Goal: Transaction & Acquisition: Purchase product/service

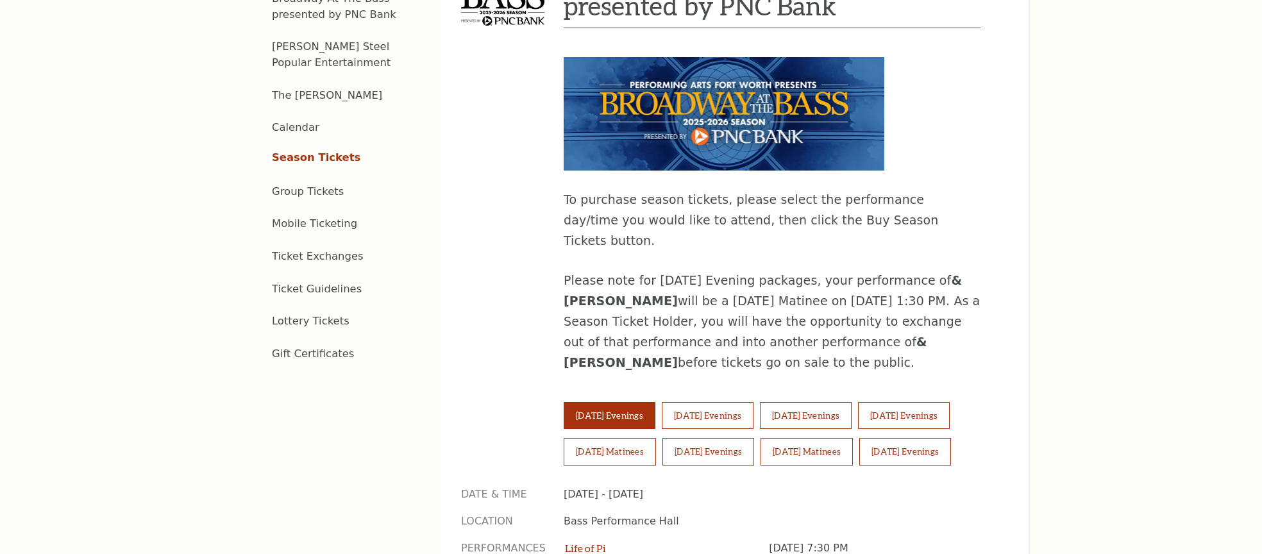
scroll to position [688, 0]
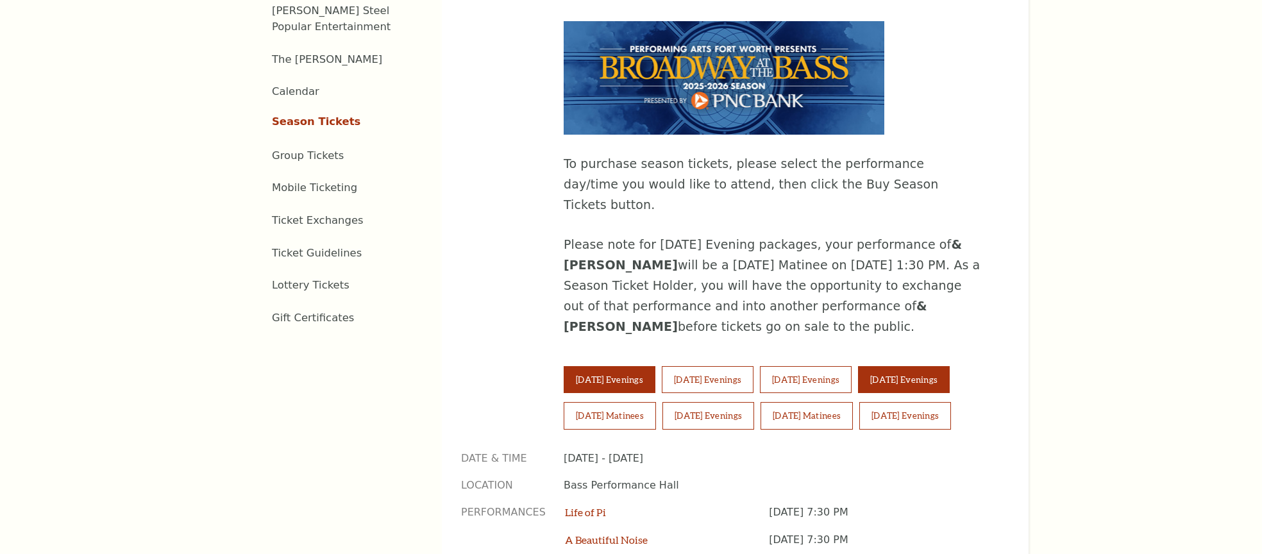
click at [913, 366] on button "Friday Evenings" at bounding box center [904, 379] width 92 height 27
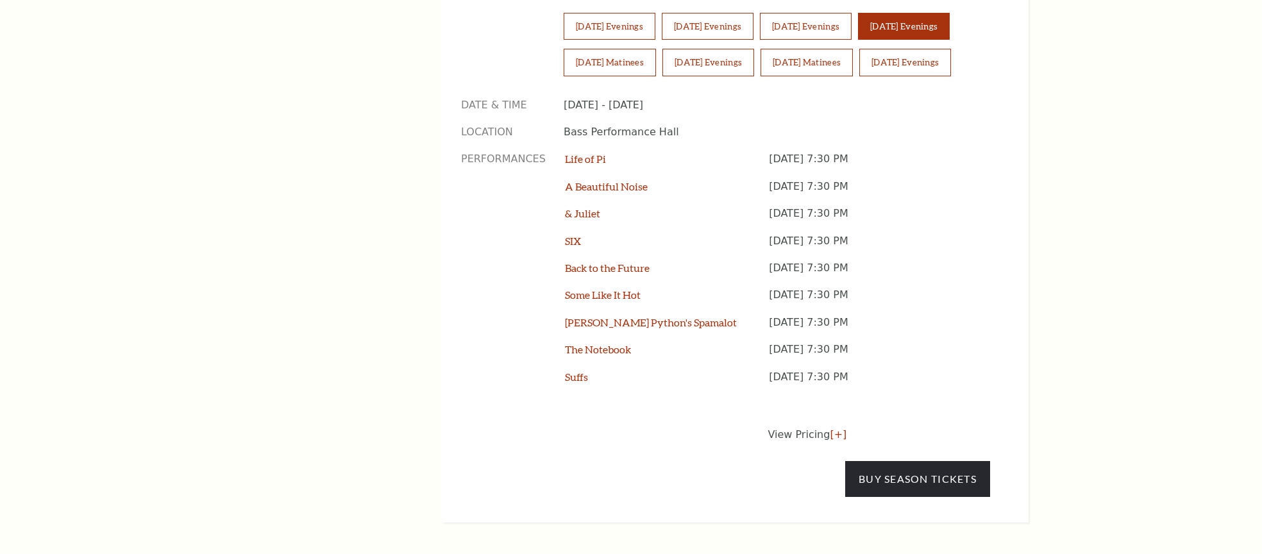
scroll to position [1123, 0]
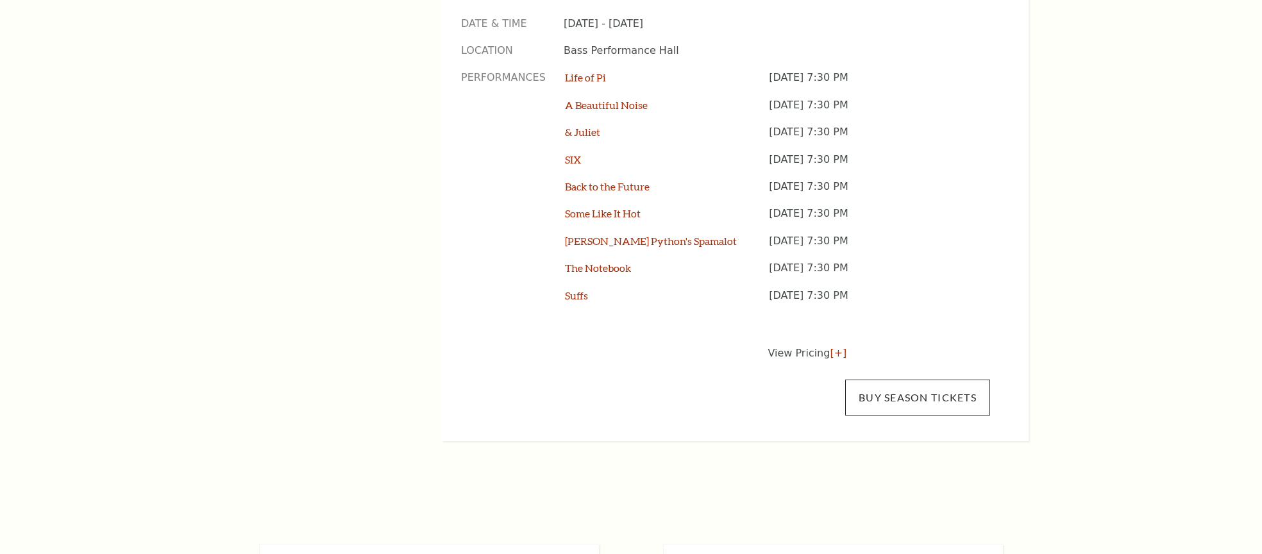
click at [945, 380] on link "Buy Season Tickets" at bounding box center [917, 398] width 145 height 36
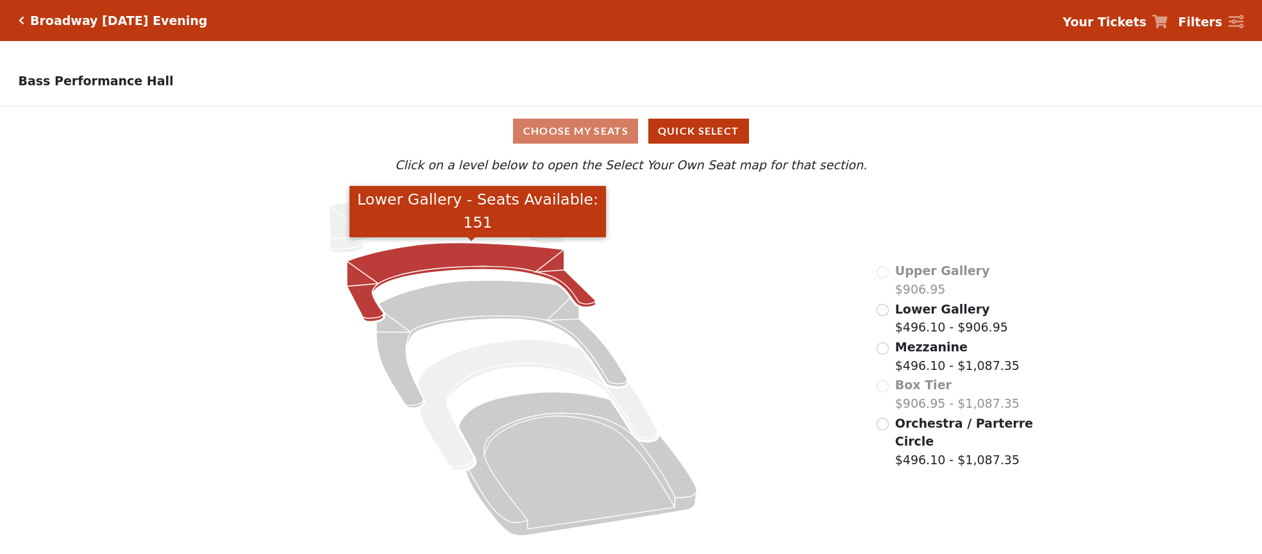
click at [545, 258] on icon "Lower Gallery - Seats Available: 151" at bounding box center [471, 282] width 249 height 79
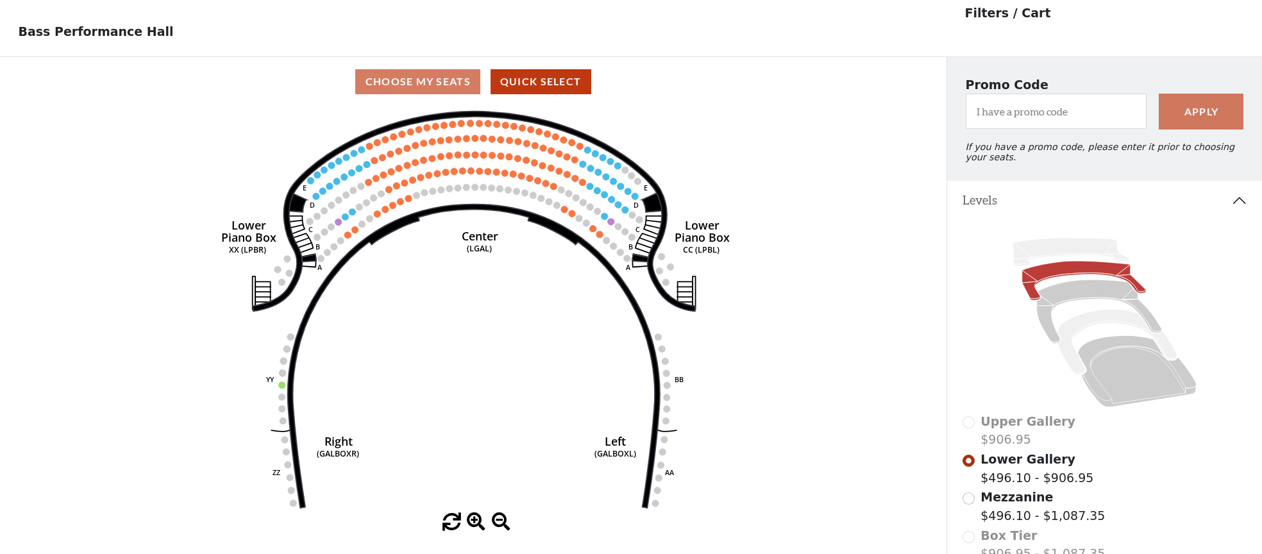
scroll to position [32, 0]
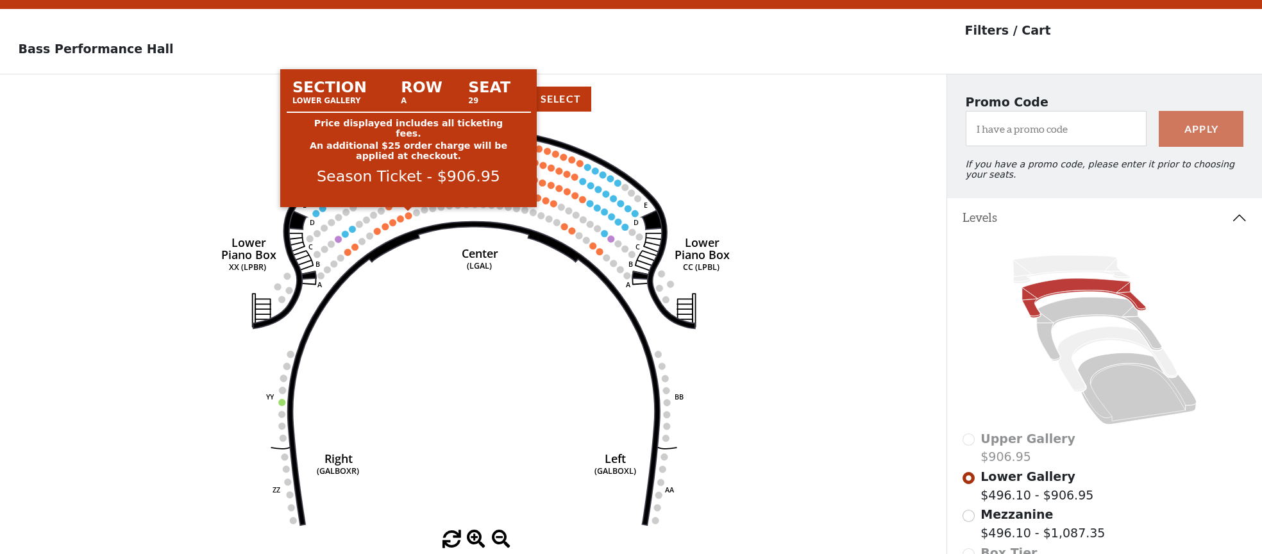
click at [411, 216] on circle at bounding box center [408, 215] width 7 height 7
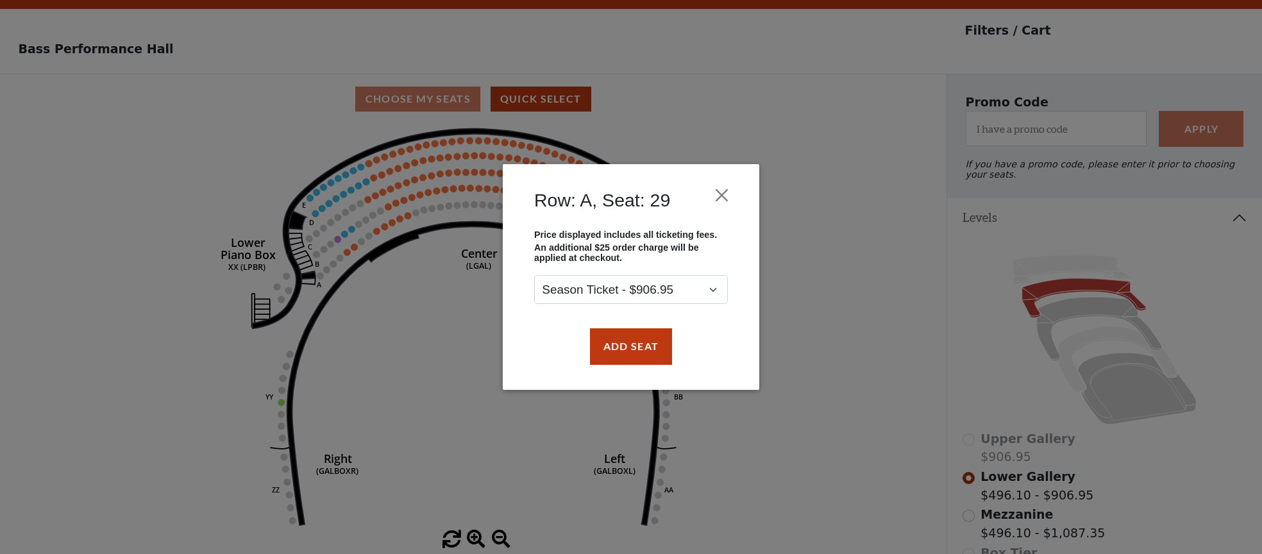
drag, startPoint x: 611, startPoint y: 335, endPoint x: 606, endPoint y: 328, distance: 8.9
click at [611, 335] on button "Add Seat" at bounding box center [631, 346] width 82 height 36
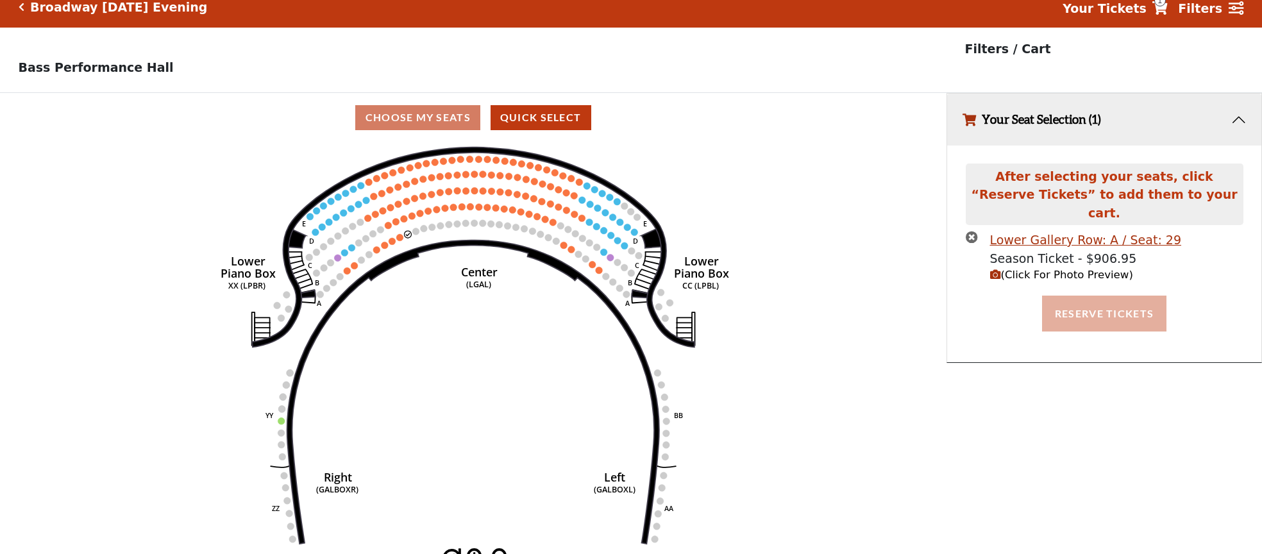
click at [1080, 296] on button "Reserve Tickets" at bounding box center [1104, 314] width 124 height 36
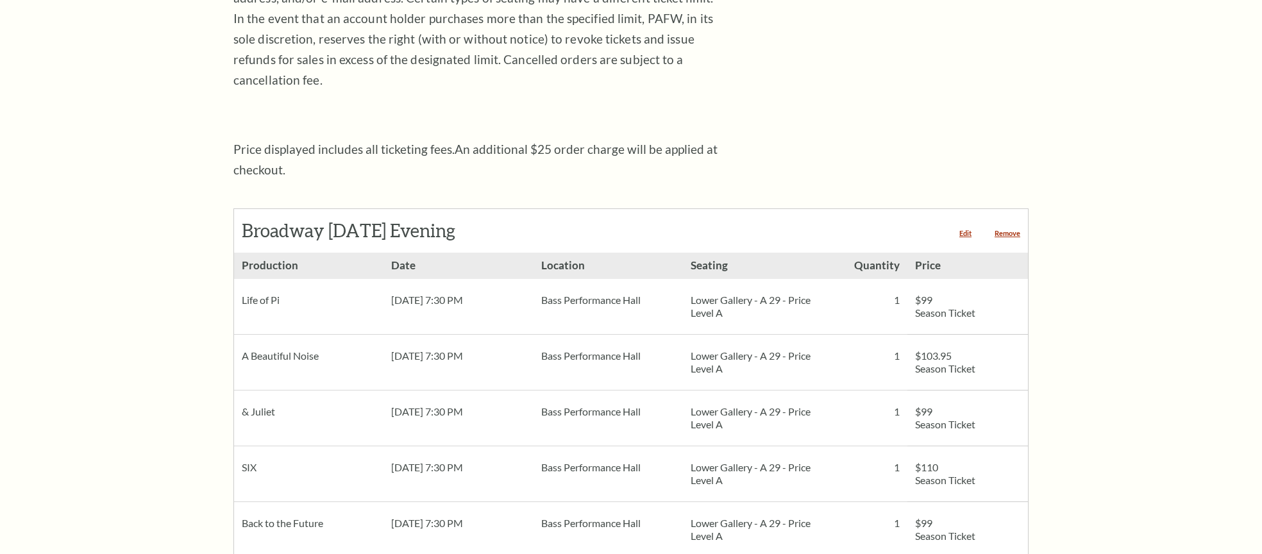
scroll to position [428, 0]
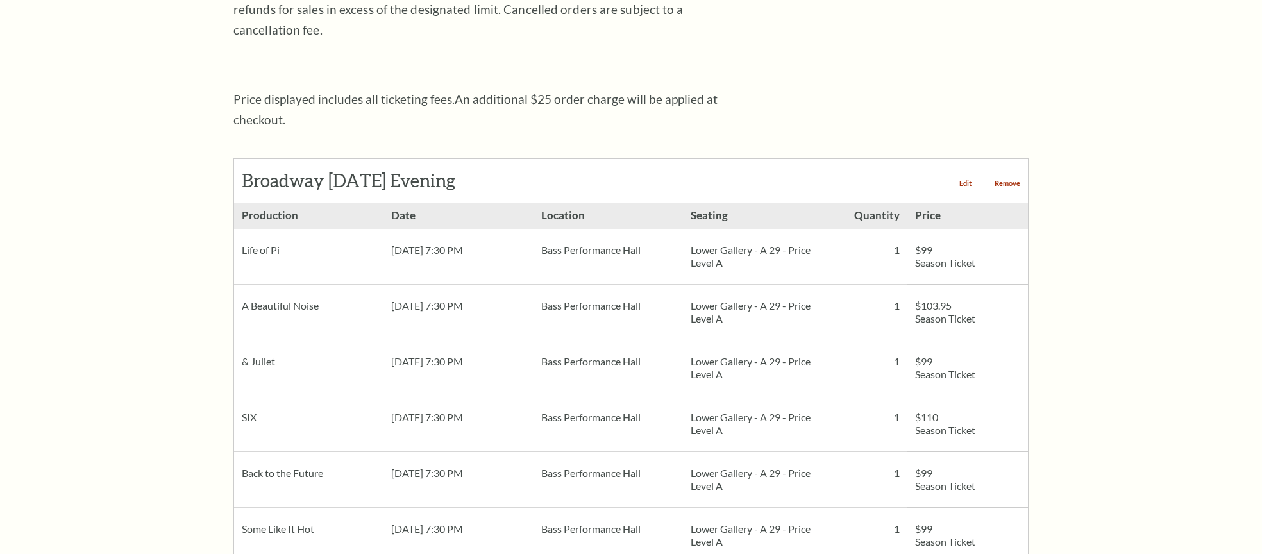
click at [964, 180] on link "Edit" at bounding box center [966, 183] width 12 height 7
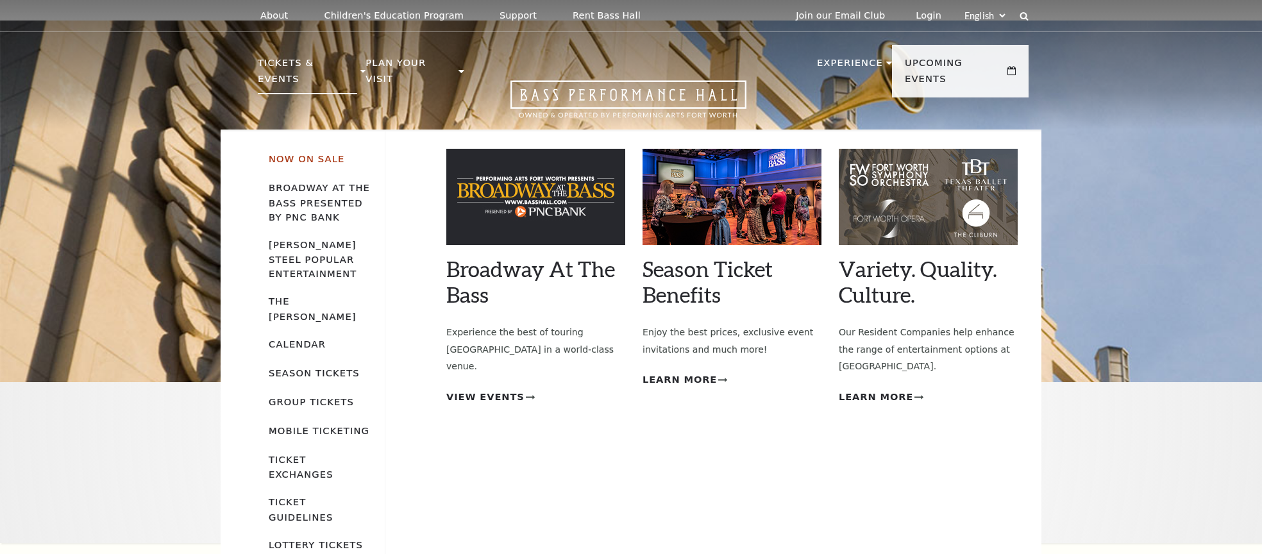
click at [293, 153] on link "Now On Sale" at bounding box center [307, 158] width 76 height 11
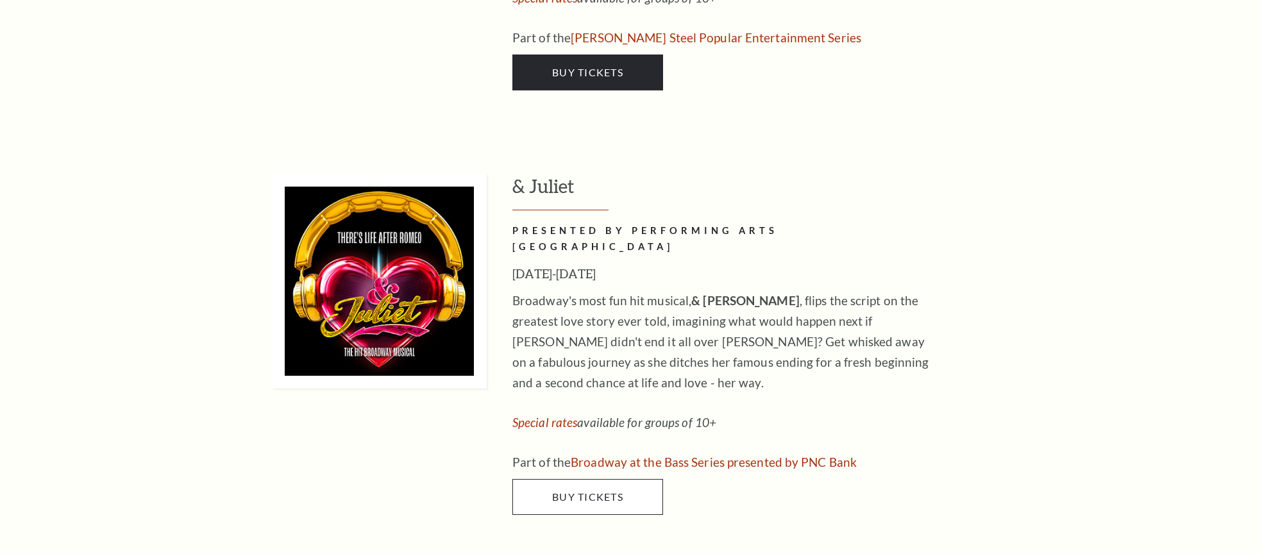
scroll to position [4449, 1]
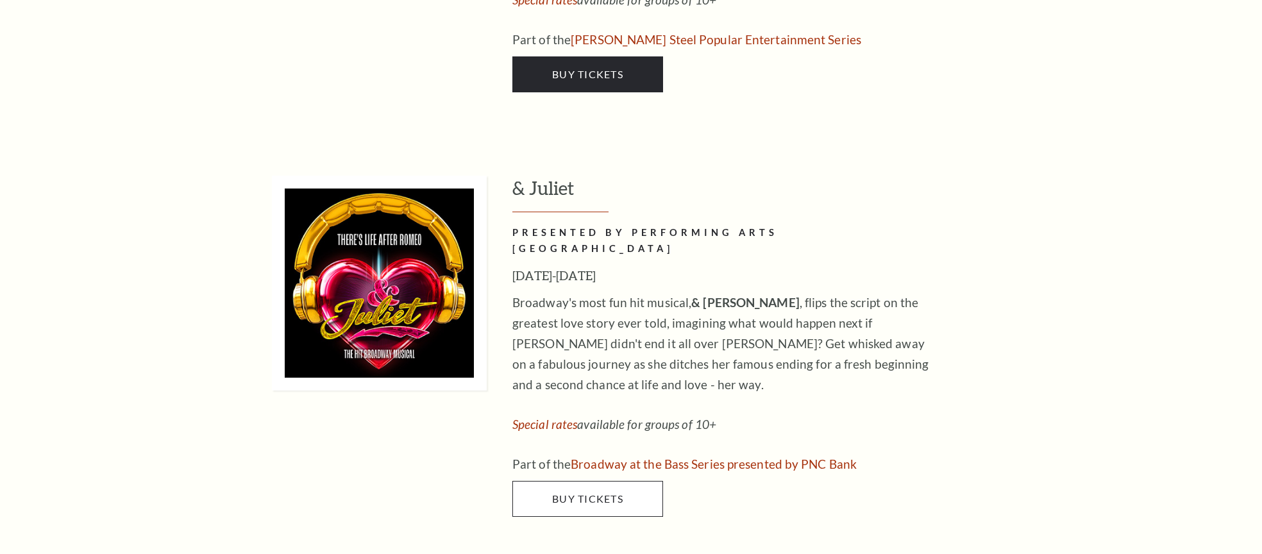
click at [558, 481] on link "Buy Tickets" at bounding box center [588, 499] width 151 height 36
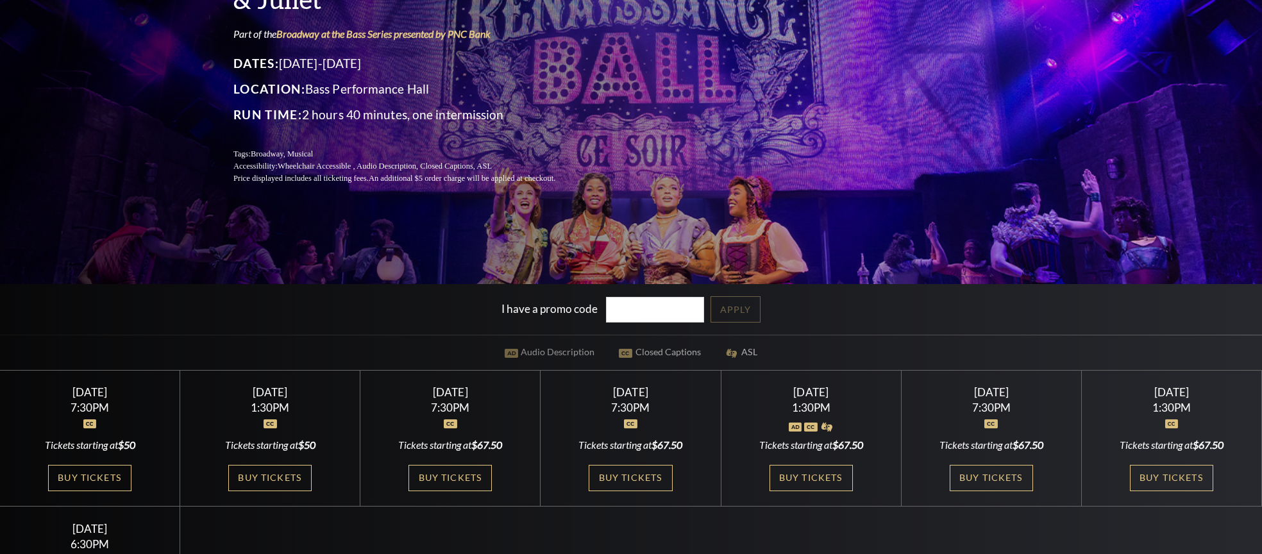
scroll to position [228, 0]
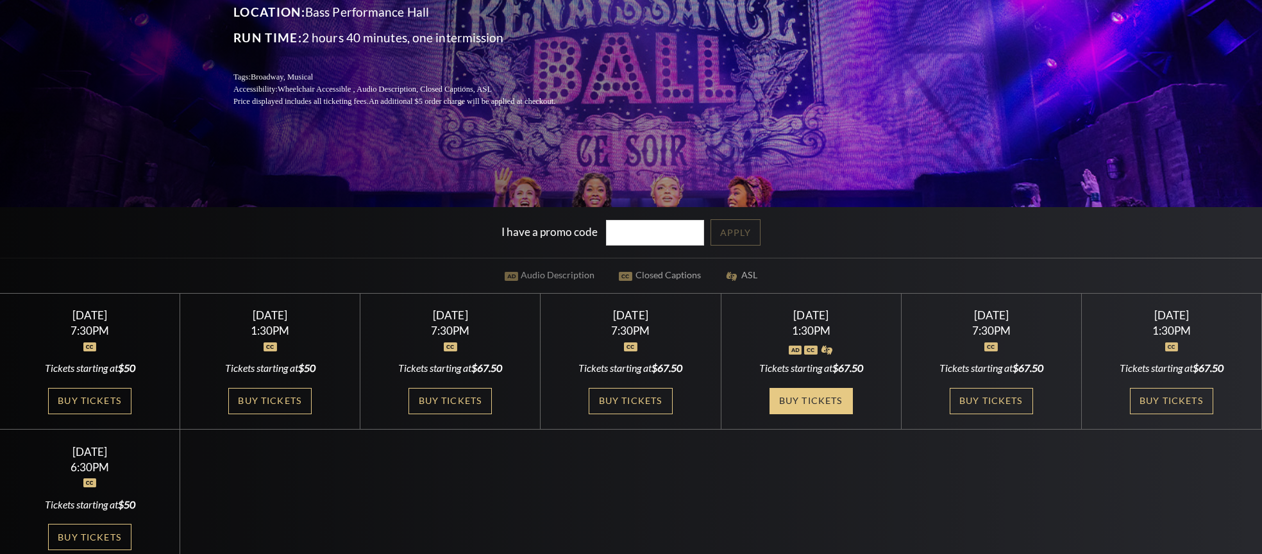
click at [803, 403] on link "Buy Tickets" at bounding box center [811, 401] width 83 height 26
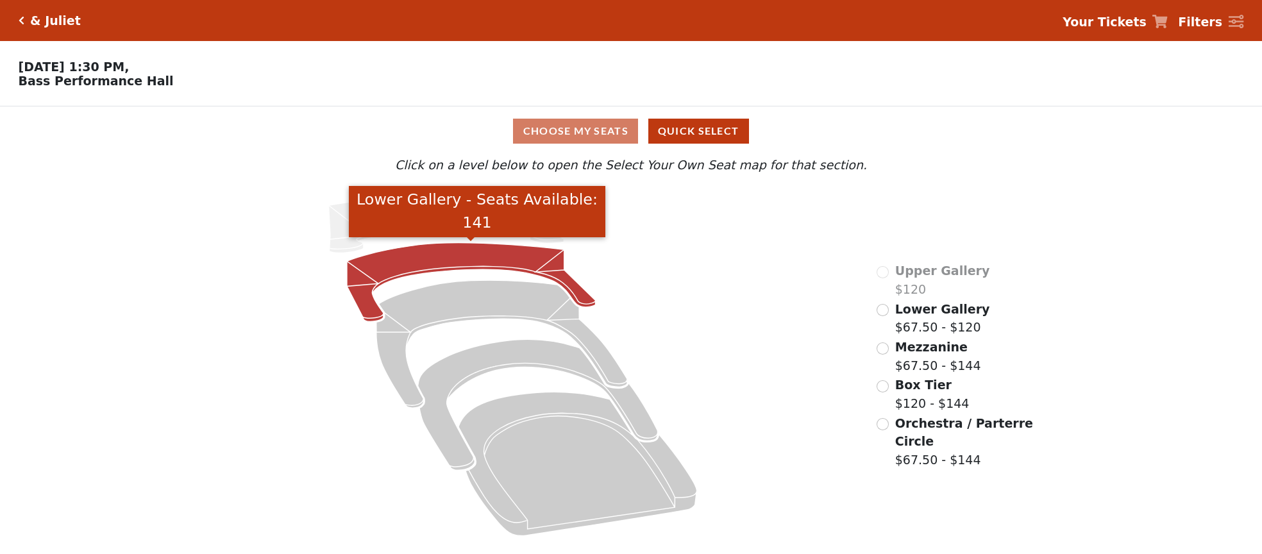
click at [559, 276] on icon "Lower Gallery - Seats Available: 141" at bounding box center [471, 282] width 249 height 79
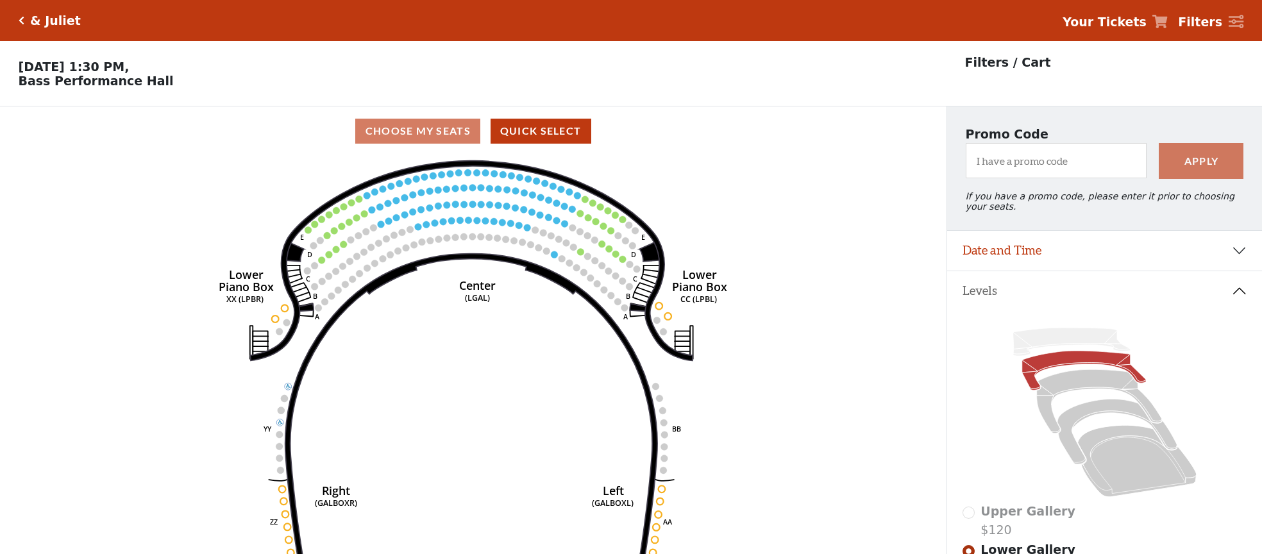
scroll to position [60, 0]
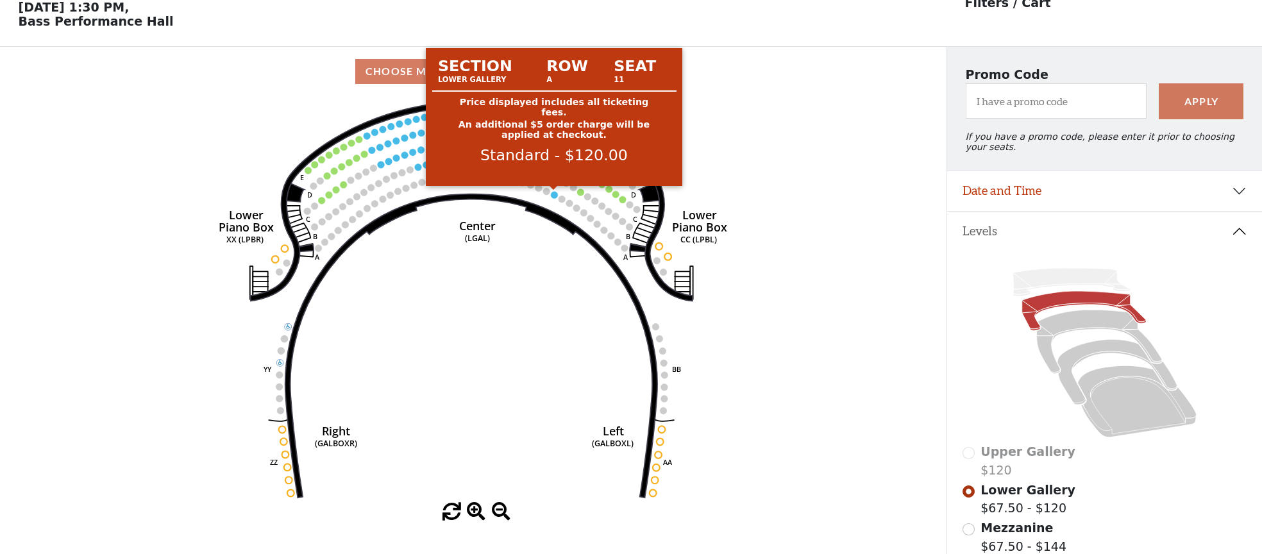
click at [554, 194] on circle at bounding box center [554, 194] width 7 height 7
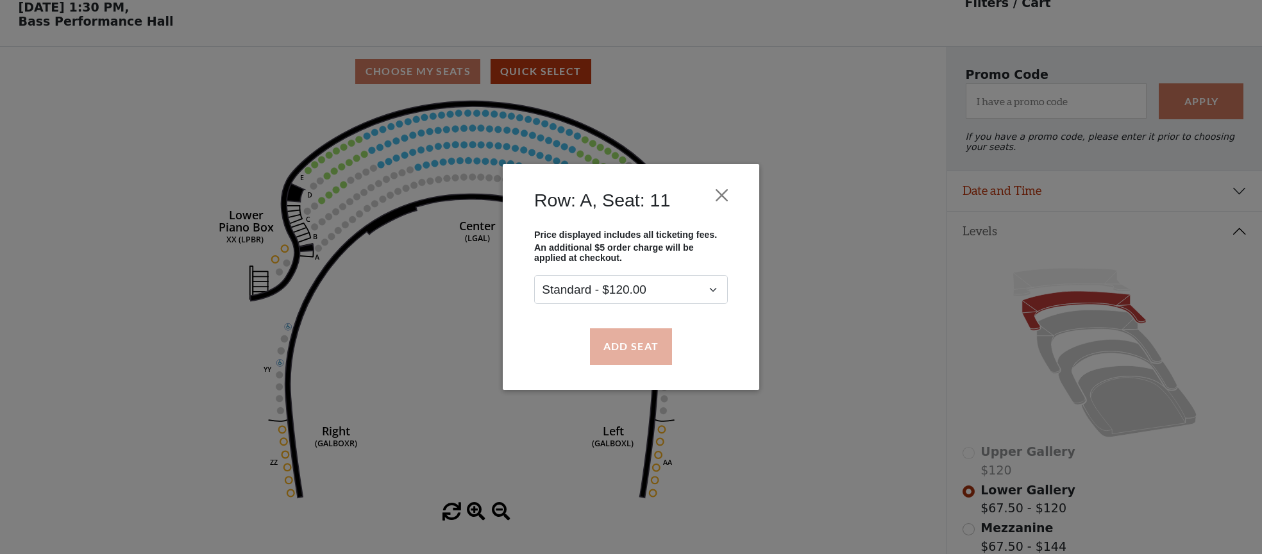
drag, startPoint x: 642, startPoint y: 344, endPoint x: 628, endPoint y: 341, distance: 14.3
click at [642, 344] on button "Add Seat" at bounding box center [631, 346] width 82 height 36
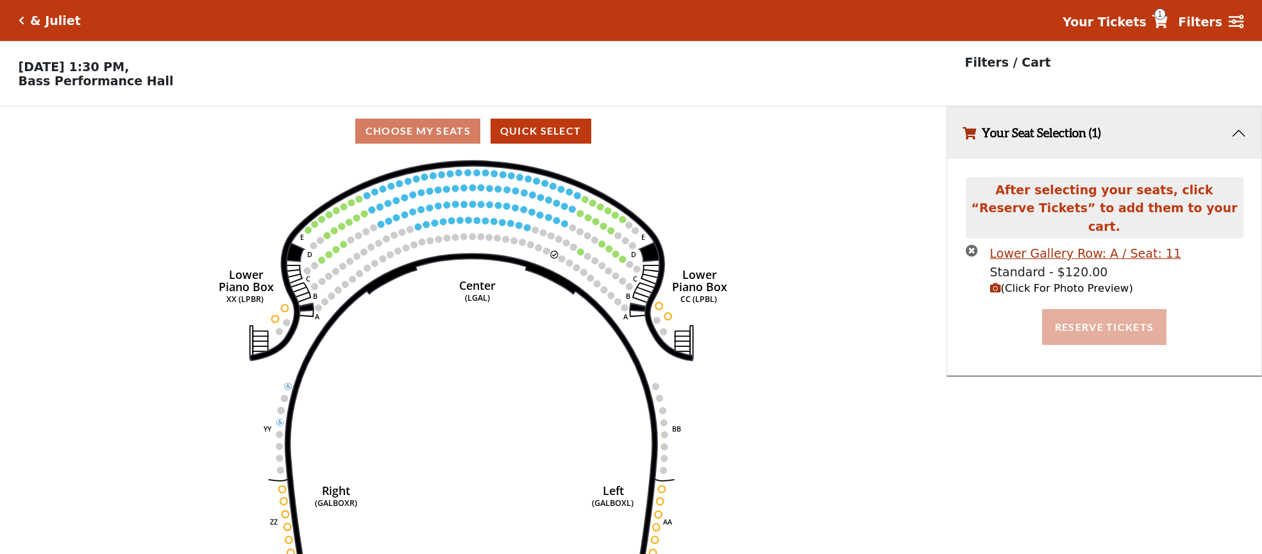
click at [1080, 319] on button "Reserve Tickets" at bounding box center [1104, 327] width 124 height 36
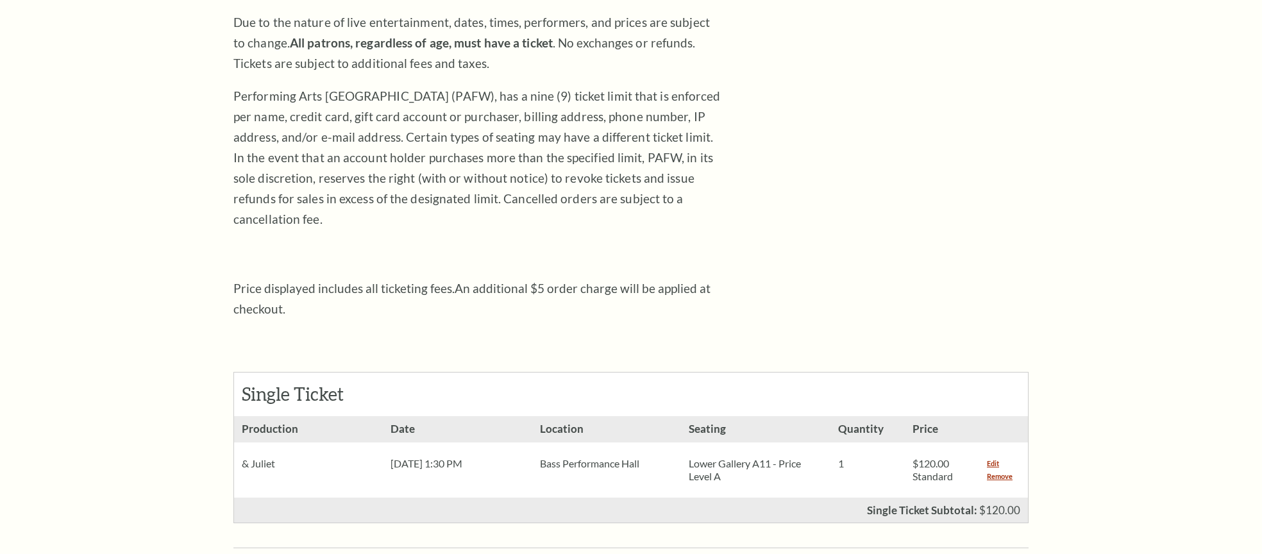
scroll to position [269, 0]
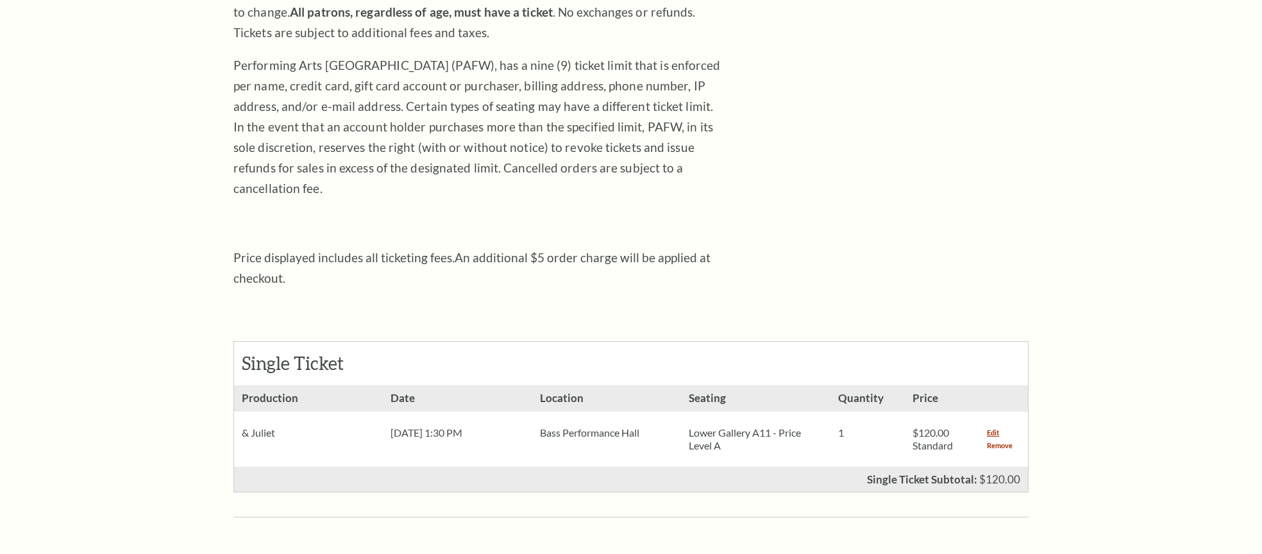
click at [1004, 439] on link "Remove" at bounding box center [1000, 445] width 26 height 13
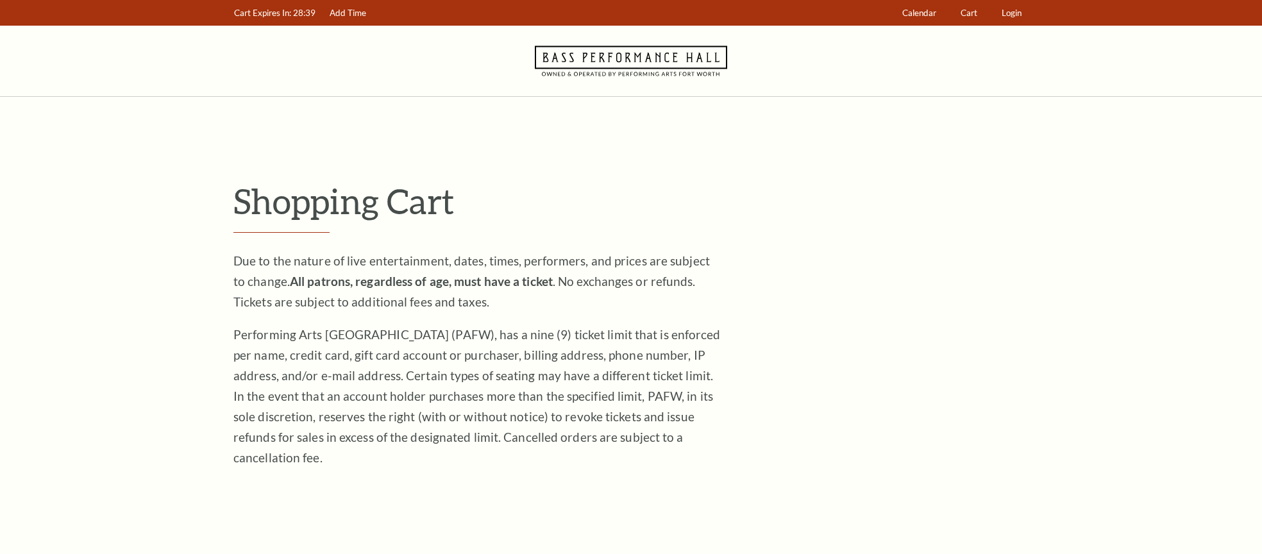
click at [690, 63] on icon at bounding box center [631, 61] width 192 height 71
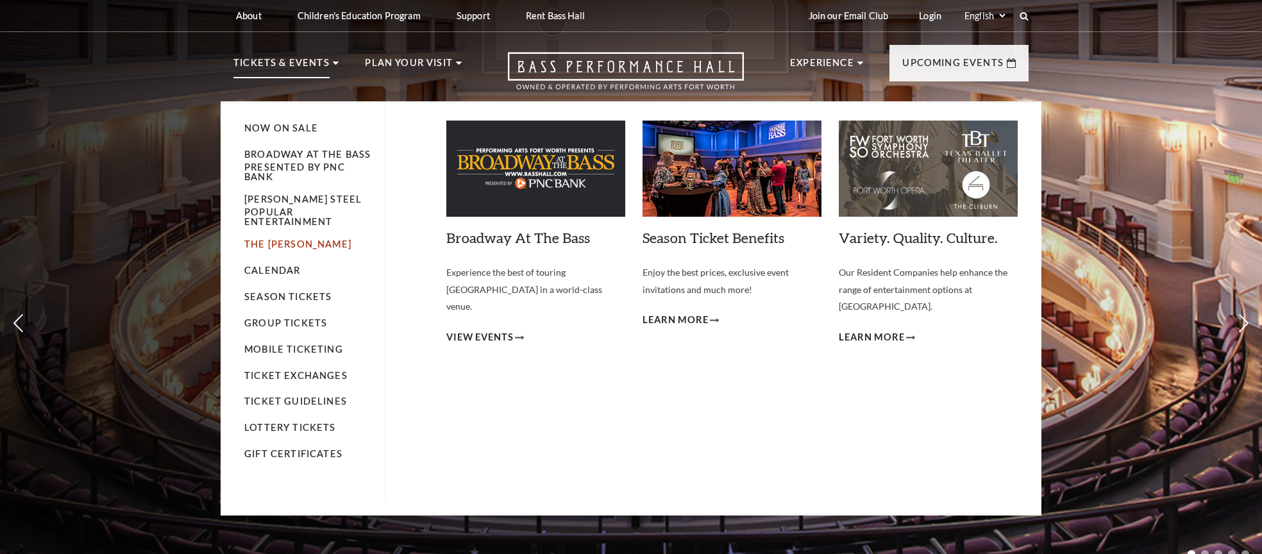
click at [267, 250] on link "The Cliburn" at bounding box center [297, 244] width 107 height 11
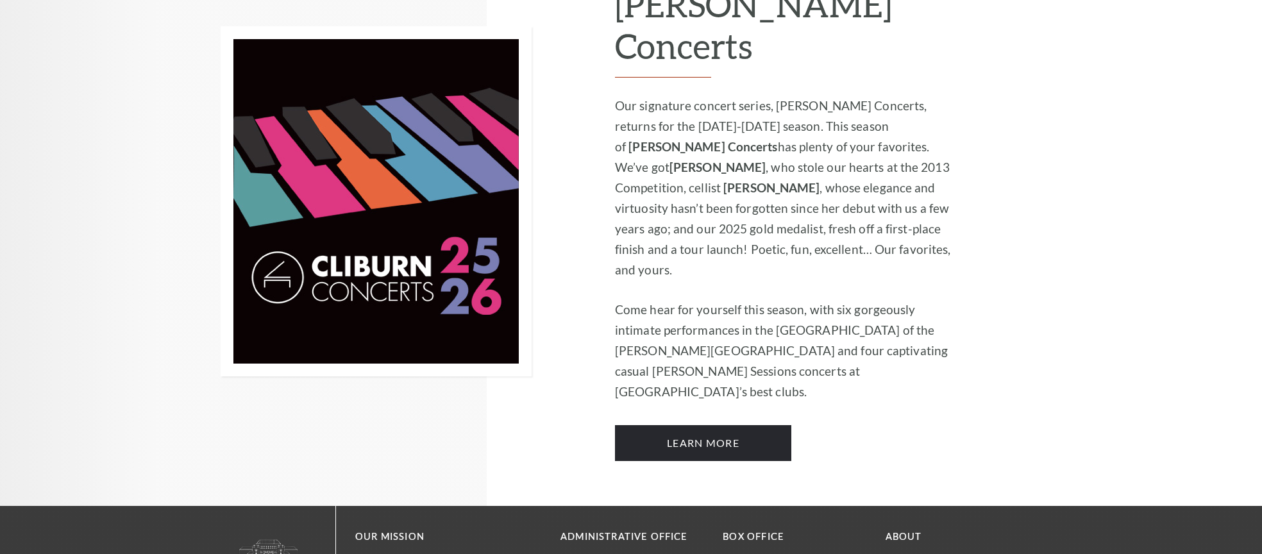
scroll to position [1004, 0]
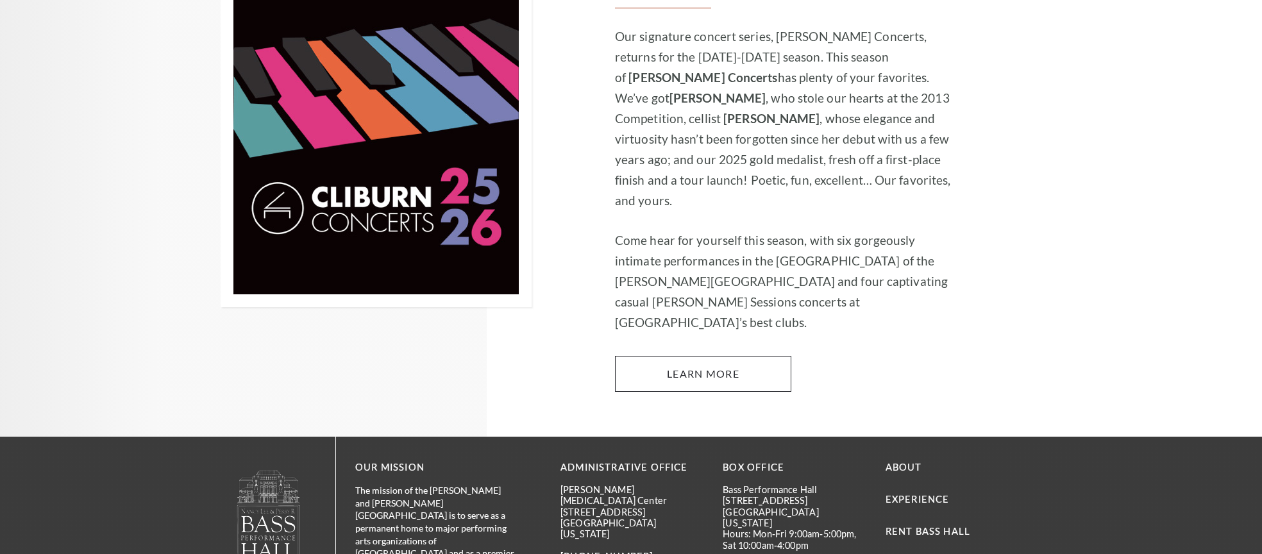
click at [650, 356] on link "Learn More" at bounding box center [703, 374] width 176 height 36
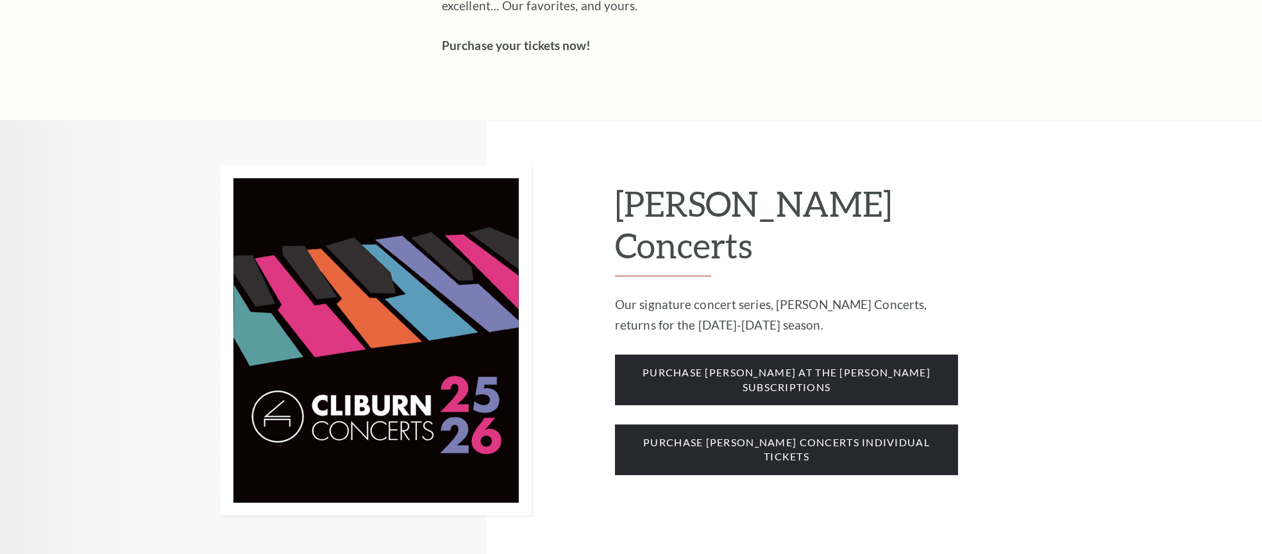
scroll to position [965, 0]
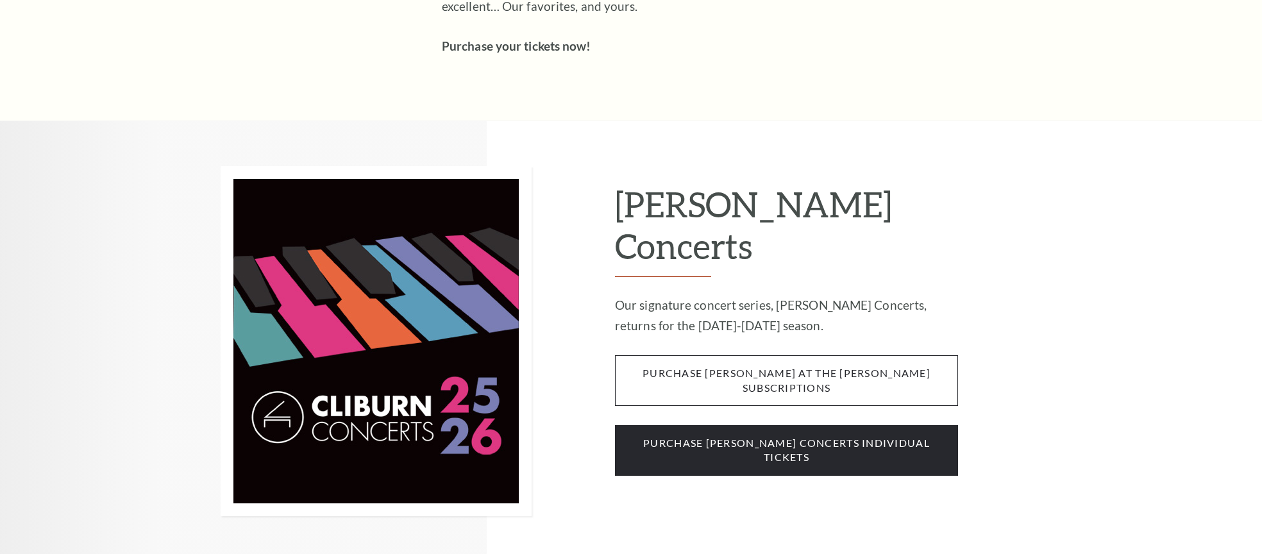
click at [840, 355] on span "purchase cliburn at the kimbell subscriptions" at bounding box center [786, 380] width 343 height 51
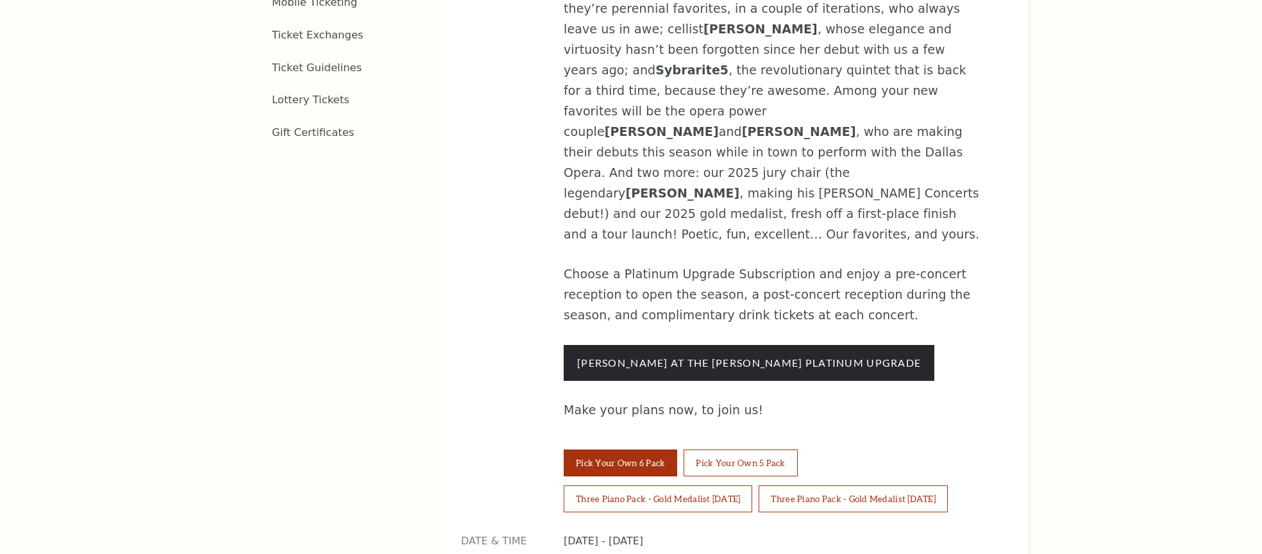
scroll to position [894, 0]
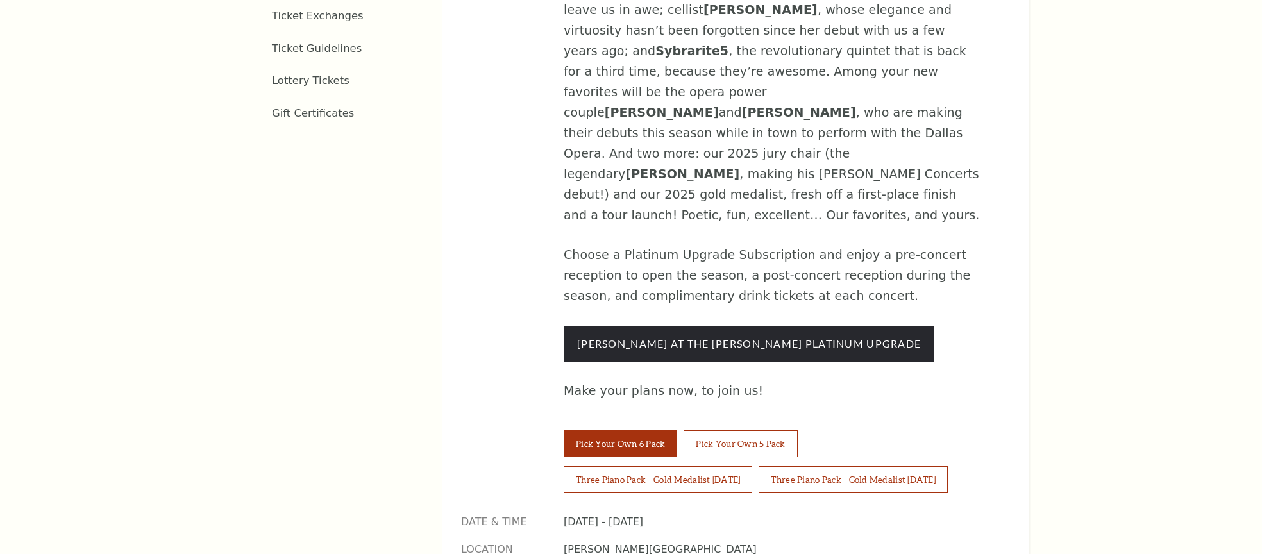
click at [633, 430] on button "Pick Your Own 6 Pack" at bounding box center [621, 443] width 114 height 27
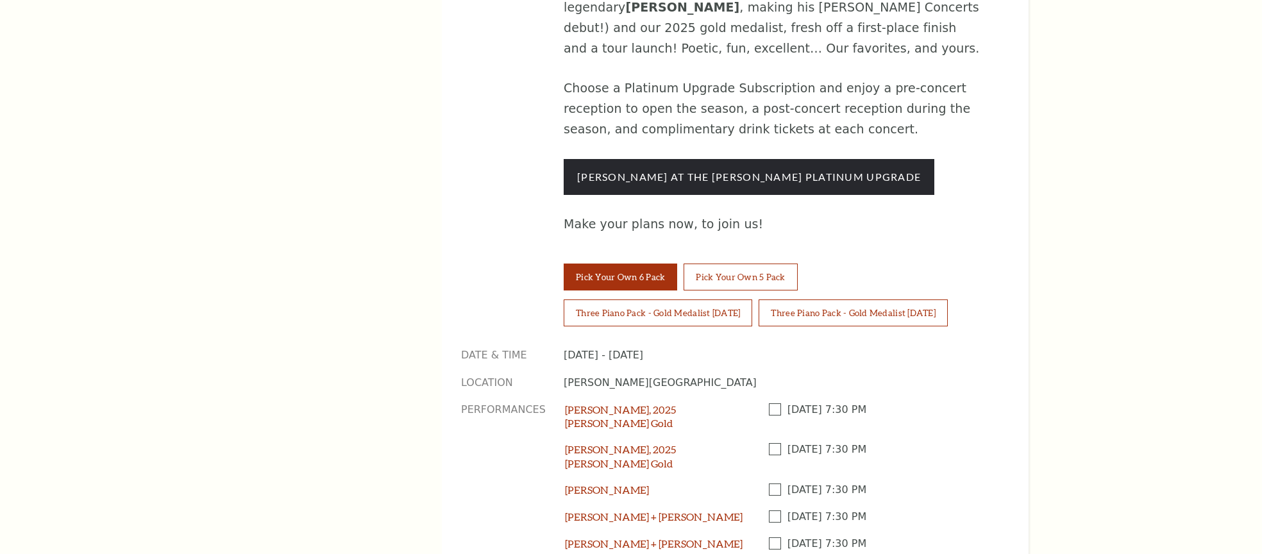
scroll to position [1142, 0]
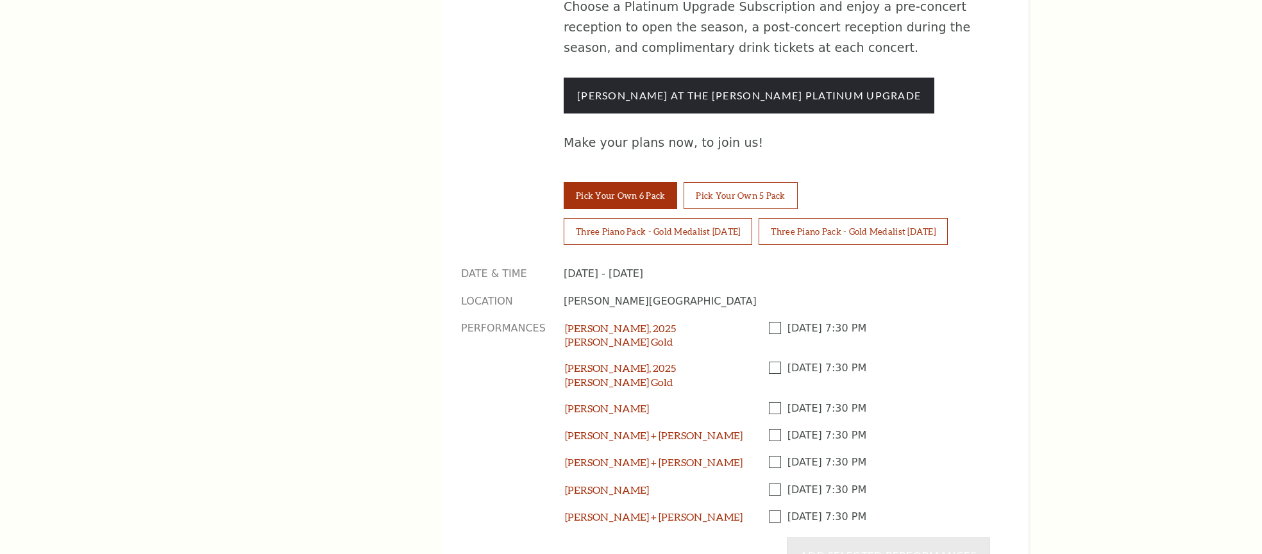
drag, startPoint x: 771, startPoint y: 184, endPoint x: 770, endPoint y: 203, distance: 18.6
click at [771, 322] on span at bounding box center [778, 328] width 19 height 12
click at [0, 0] on input "checkbox" at bounding box center [0, 0] width 0 height 0
click at [771, 362] on span at bounding box center [778, 368] width 19 height 12
click at [0, 0] on input "checkbox" at bounding box center [0, 0] width 0 height 0
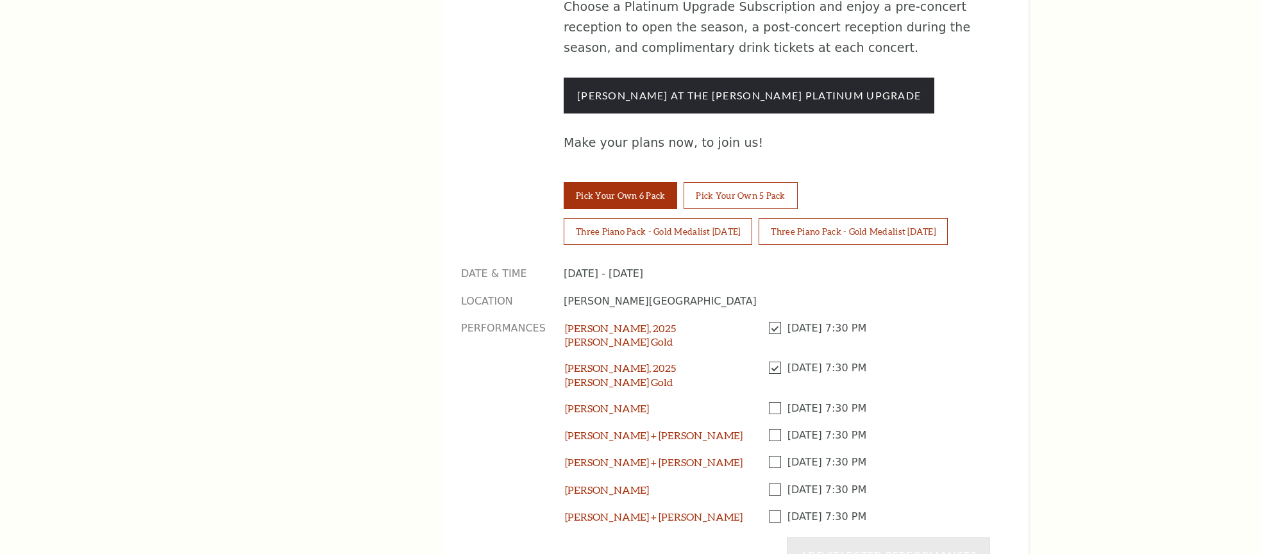
click at [776, 402] on span at bounding box center [778, 408] width 19 height 12
click at [0, 0] on input "checkbox" at bounding box center [0, 0] width 0 height 0
drag, startPoint x: 774, startPoint y: 271, endPoint x: 774, endPoint y: 294, distance: 23.1
click at [774, 429] on span at bounding box center [778, 435] width 19 height 12
click at [0, 0] on input "checkbox" at bounding box center [0, 0] width 0 height 0
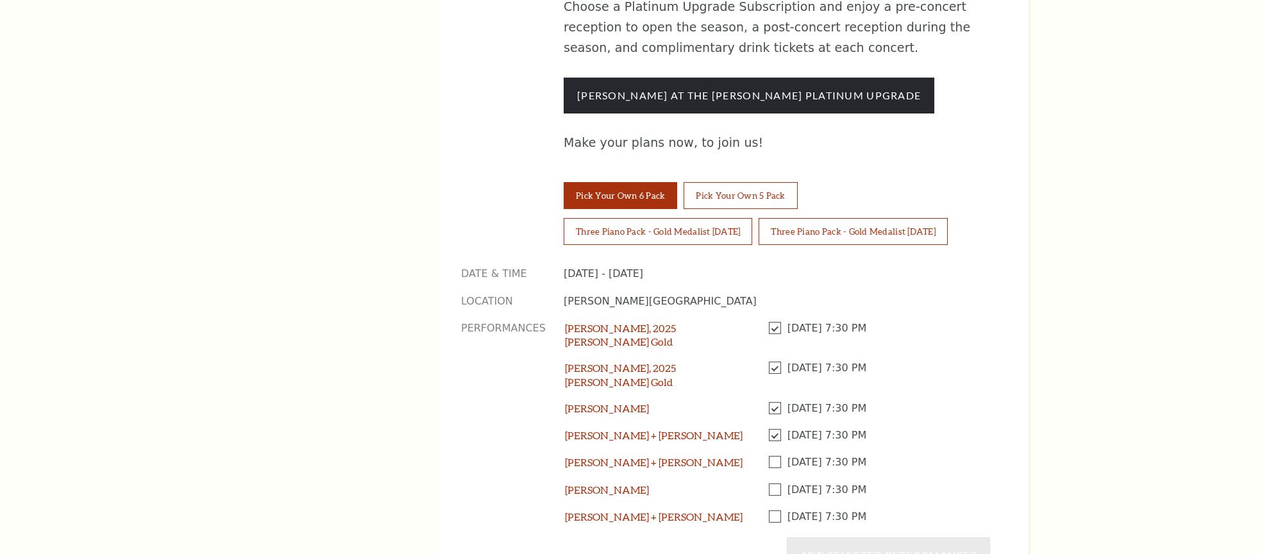
drag, startPoint x: 774, startPoint y: 294, endPoint x: 774, endPoint y: 334, distance: 39.8
click at [775, 456] on span at bounding box center [778, 462] width 19 height 12
click at [0, 0] on input "checkbox" at bounding box center [0, 0] width 0 height 0
click at [774, 484] on span at bounding box center [778, 490] width 19 height 12
click at [0, 0] on input "checkbox" at bounding box center [0, 0] width 0 height 0
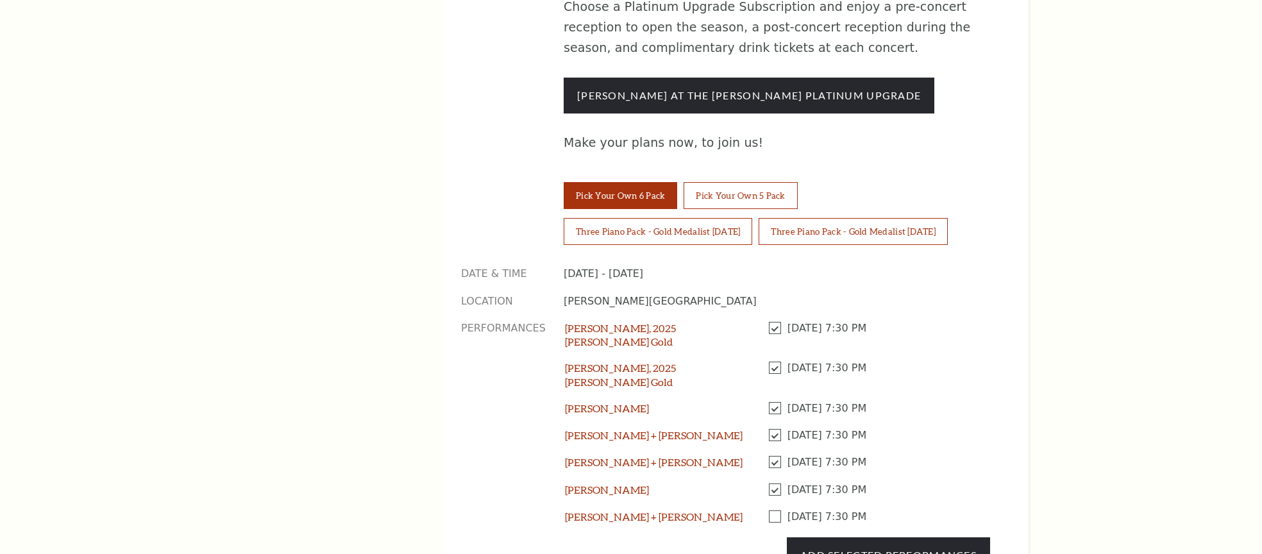
click at [772, 362] on span at bounding box center [778, 368] width 19 height 12
click at [0, 0] on input "checkbox" at bounding box center [0, 0] width 0 height 0
click at [774, 483] on div "Thursday April 23 2026, 7:30 PM" at bounding box center [879, 496] width 221 height 27
click at [772, 511] on span at bounding box center [778, 517] width 19 height 12
click at [0, 0] on input "checkbox" at bounding box center [0, 0] width 0 height 0
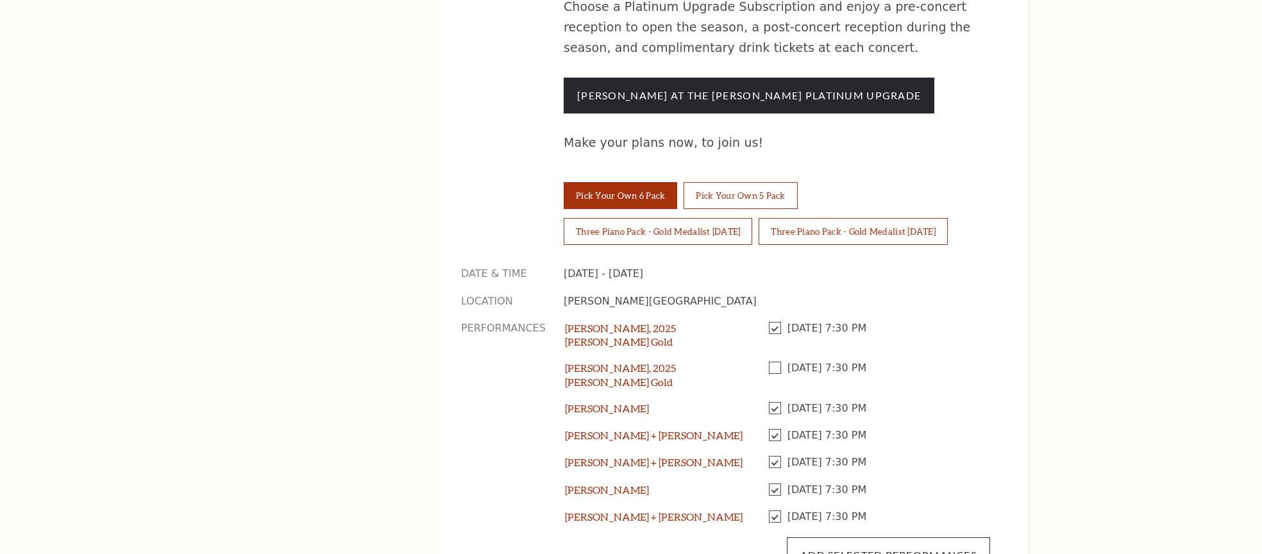
click at [826, 538] on button "Add Selected Performances" at bounding box center [888, 556] width 203 height 36
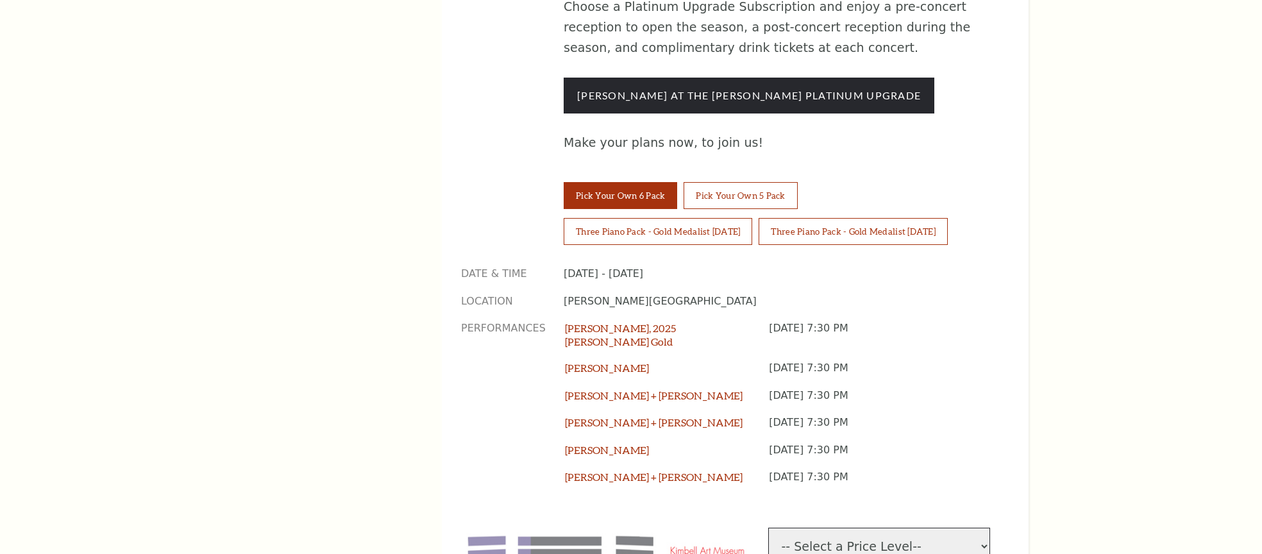
select select "[object Object]"
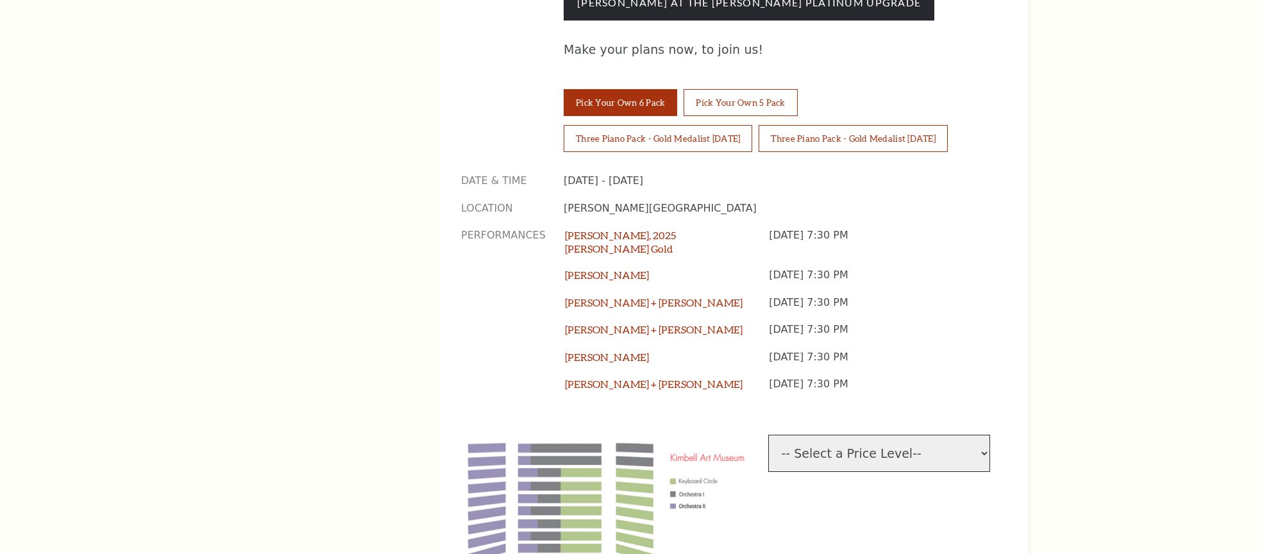
scroll to position [1268, 0]
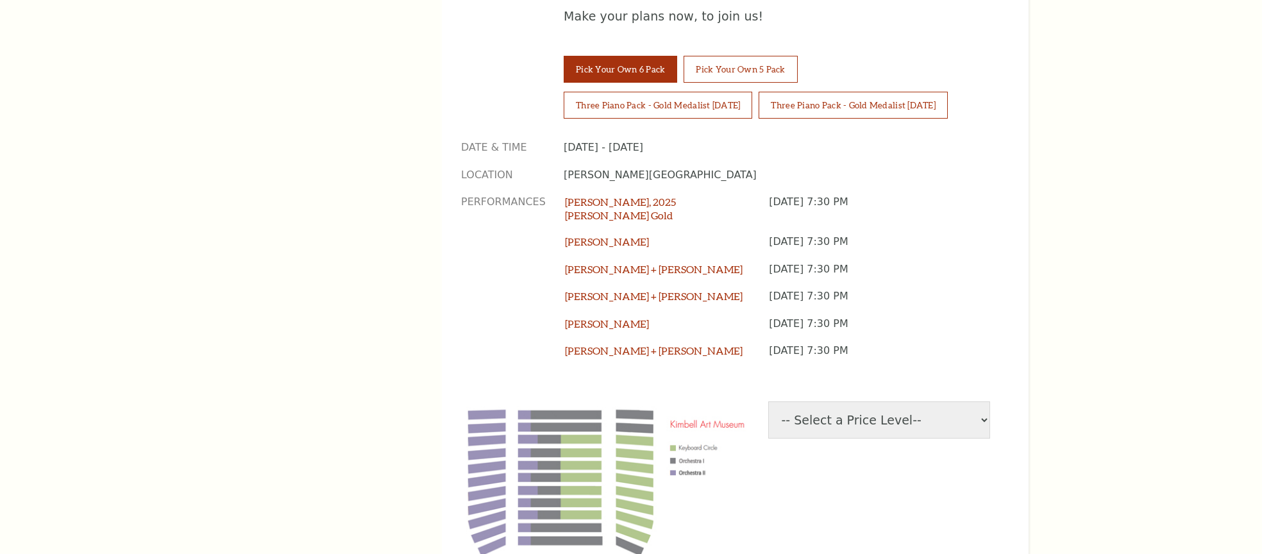
select select "1"
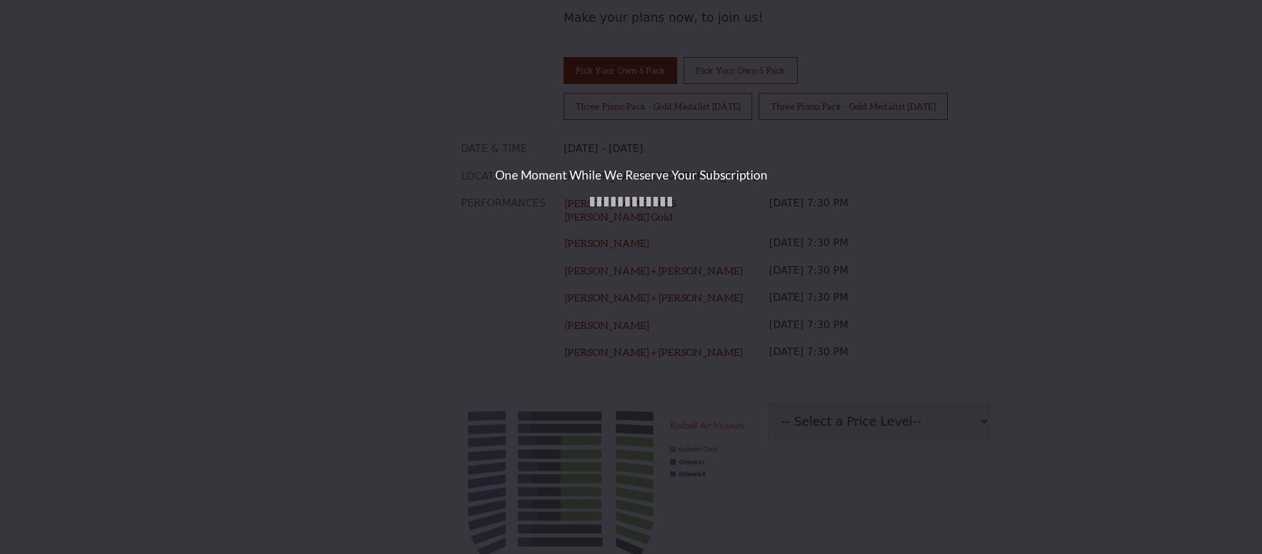
scroll to position [1262, 0]
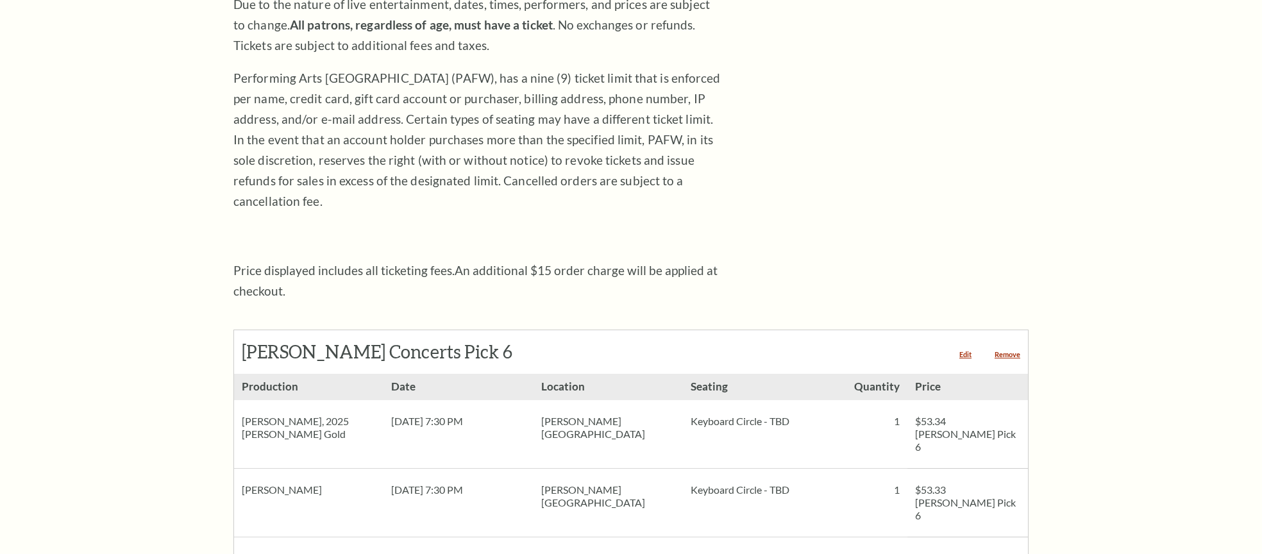
scroll to position [272, 0]
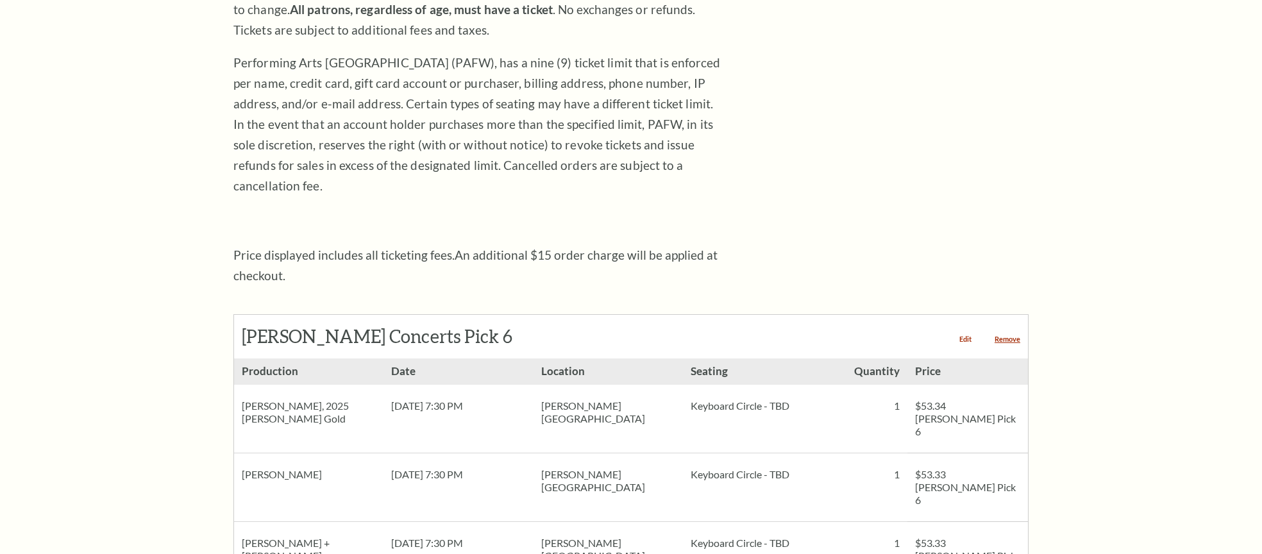
click at [967, 335] on link "Edit" at bounding box center [966, 338] width 12 height 7
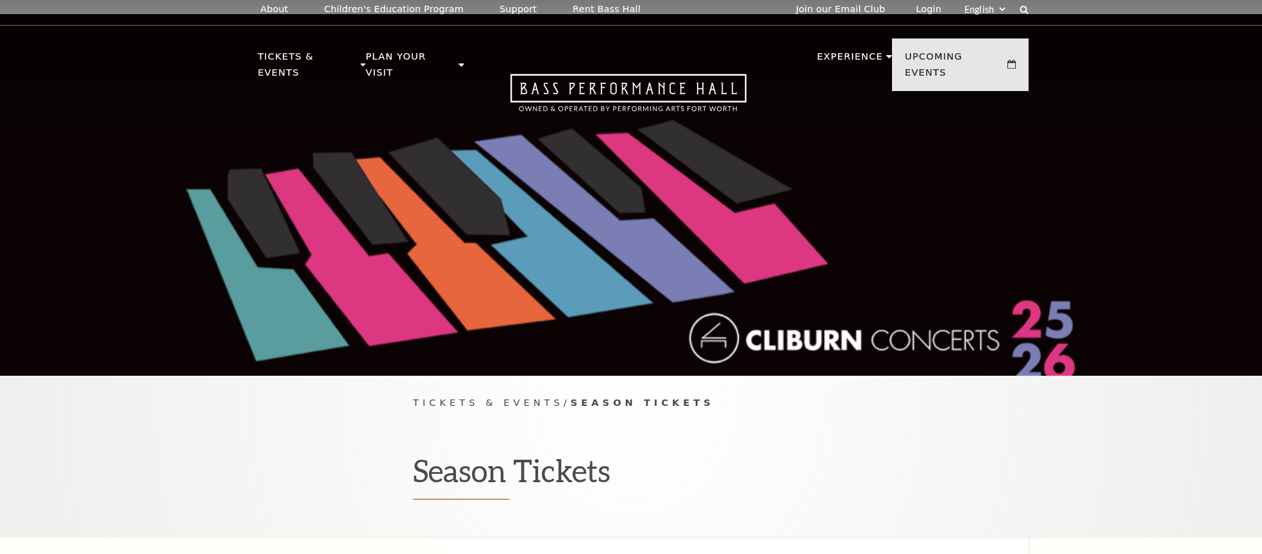
scroll to position [5, 0]
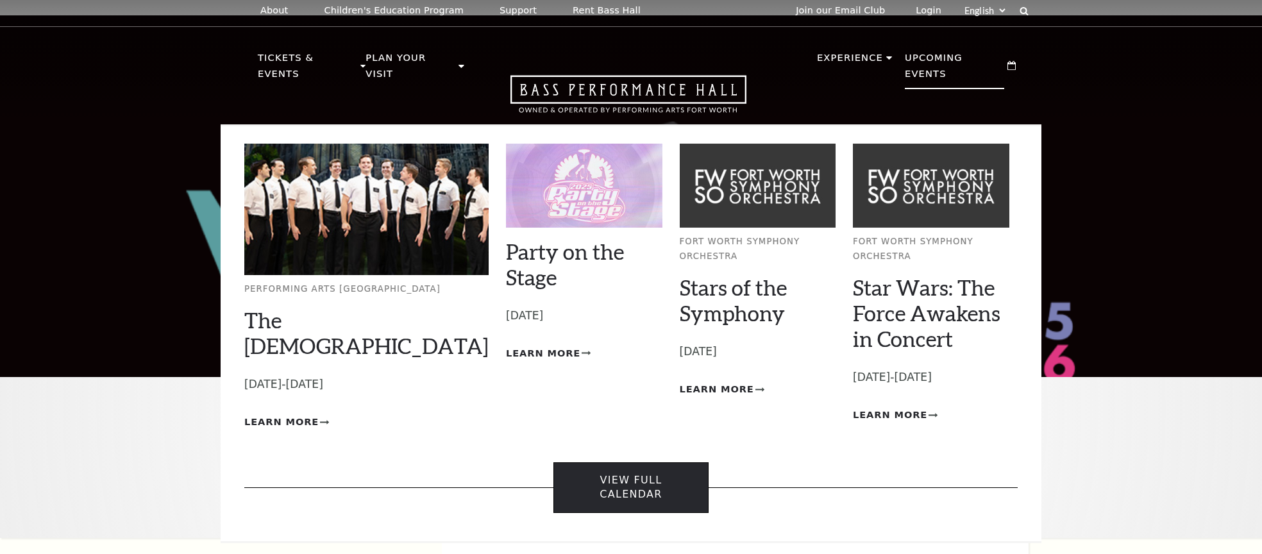
click at [648, 462] on link "View Full Calendar" at bounding box center [631, 487] width 155 height 51
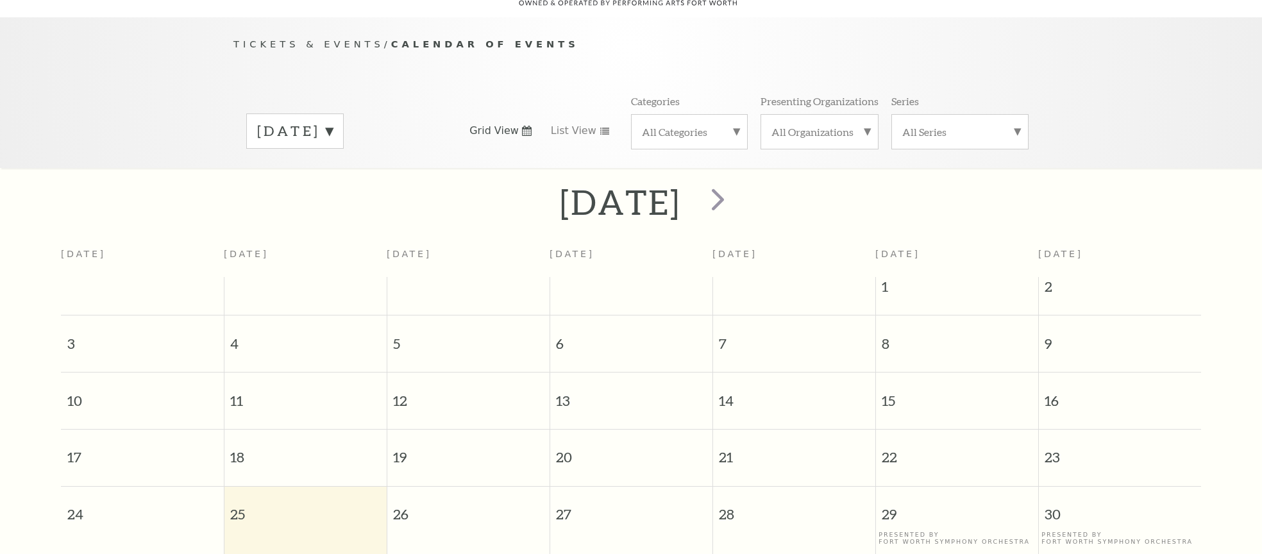
scroll to position [113, 0]
click at [333, 121] on label "August 2025" at bounding box center [295, 131] width 76 height 20
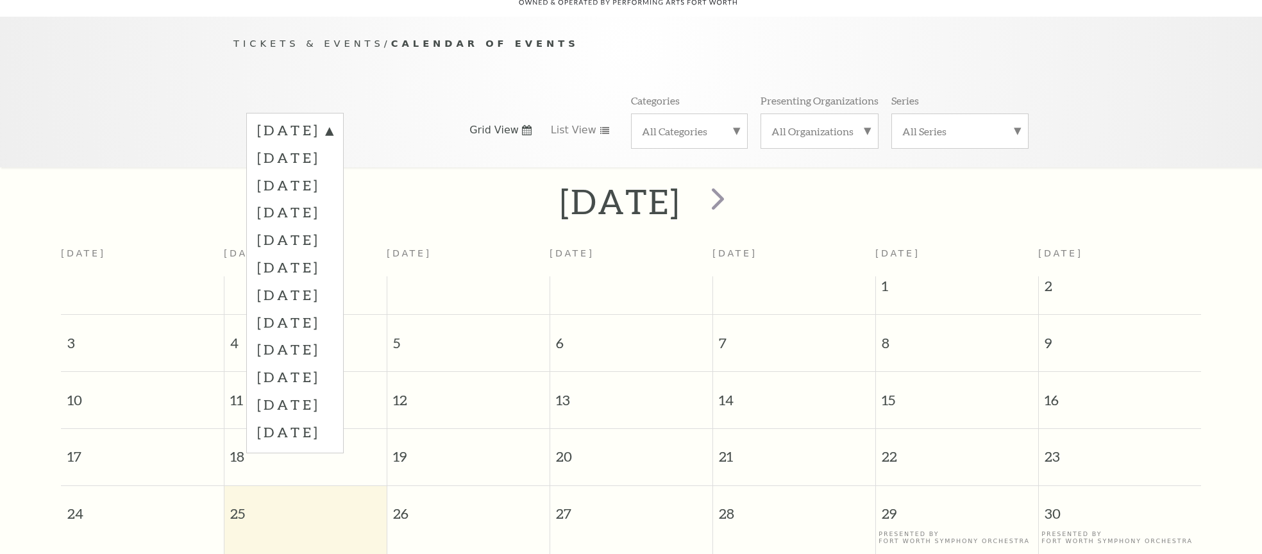
click at [333, 171] on label "October 2025" at bounding box center [295, 185] width 76 height 28
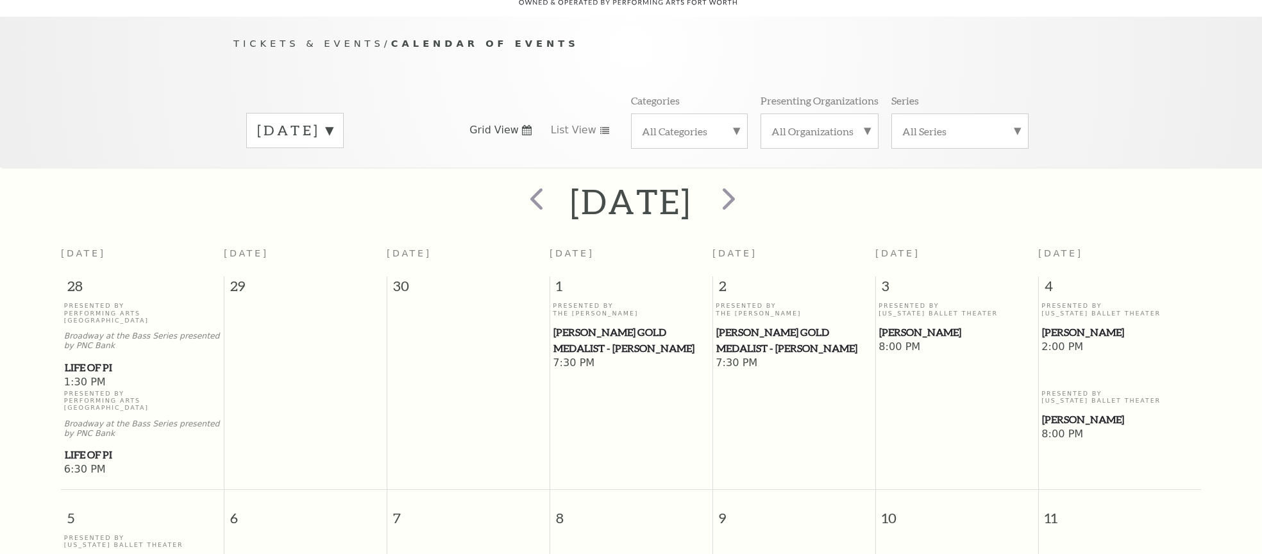
click at [630, 325] on span "Cliburn Gold Medalist - Aristo Sham" at bounding box center [631, 340] width 155 height 31
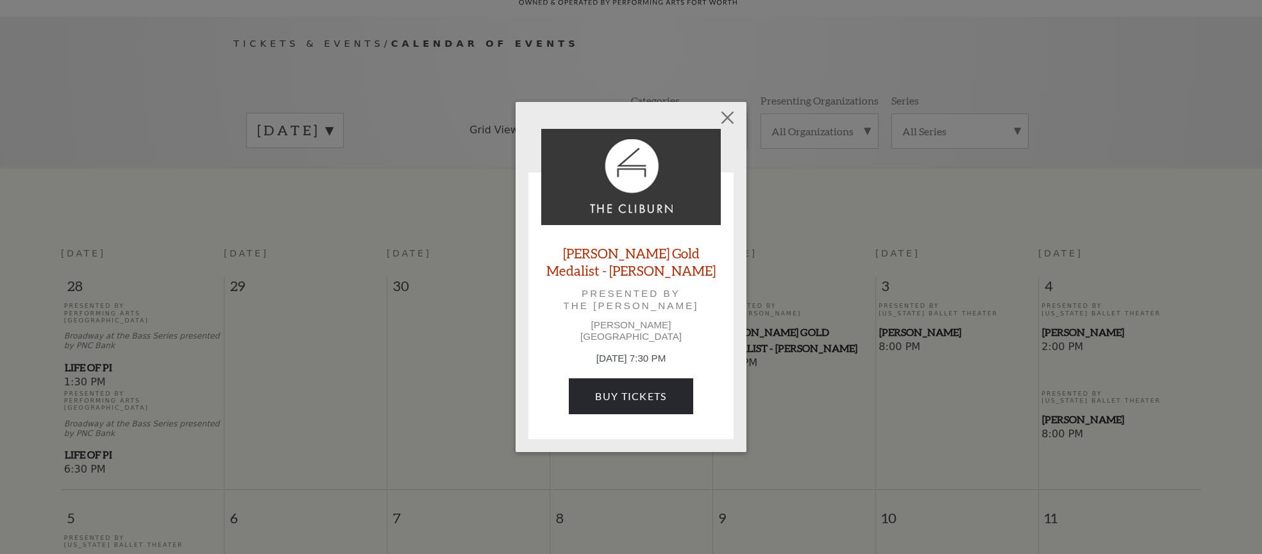
click at [641, 337] on p "[PERSON_NAME][GEOGRAPHIC_DATA]" at bounding box center [631, 330] width 180 height 23
click at [649, 383] on link "Buy Tickets" at bounding box center [631, 396] width 124 height 36
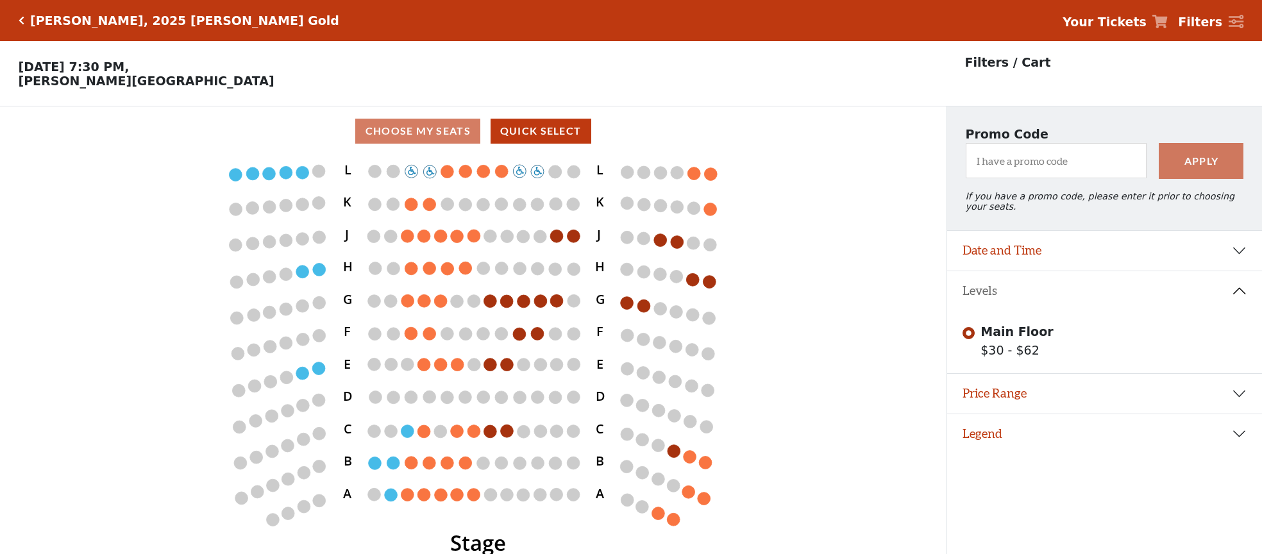
scroll to position [26, 0]
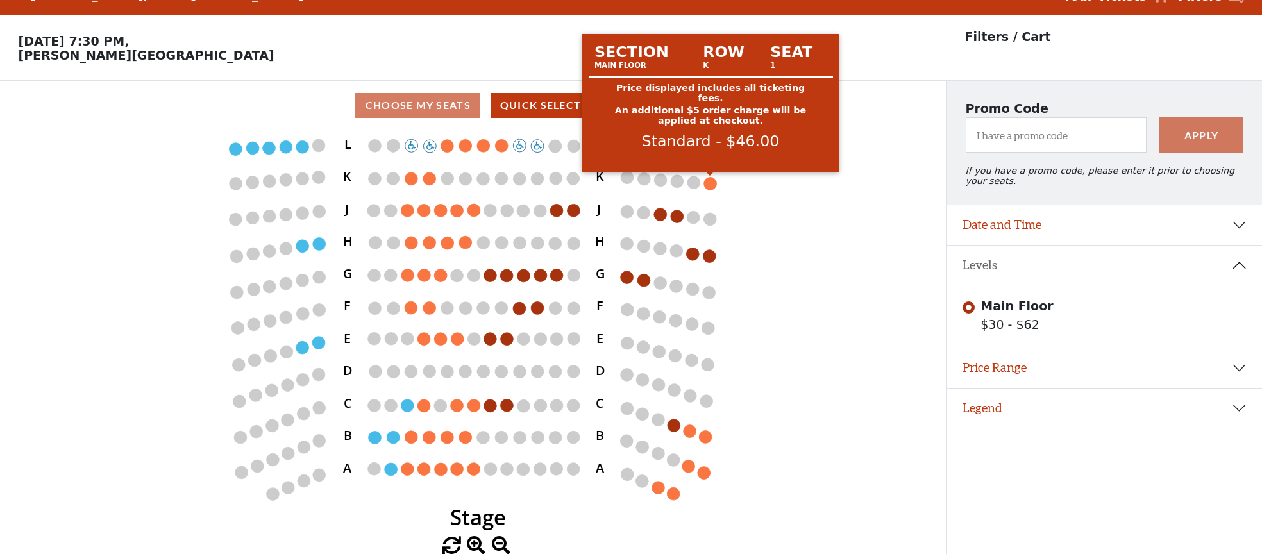
click at [713, 185] on circle at bounding box center [710, 183] width 13 height 13
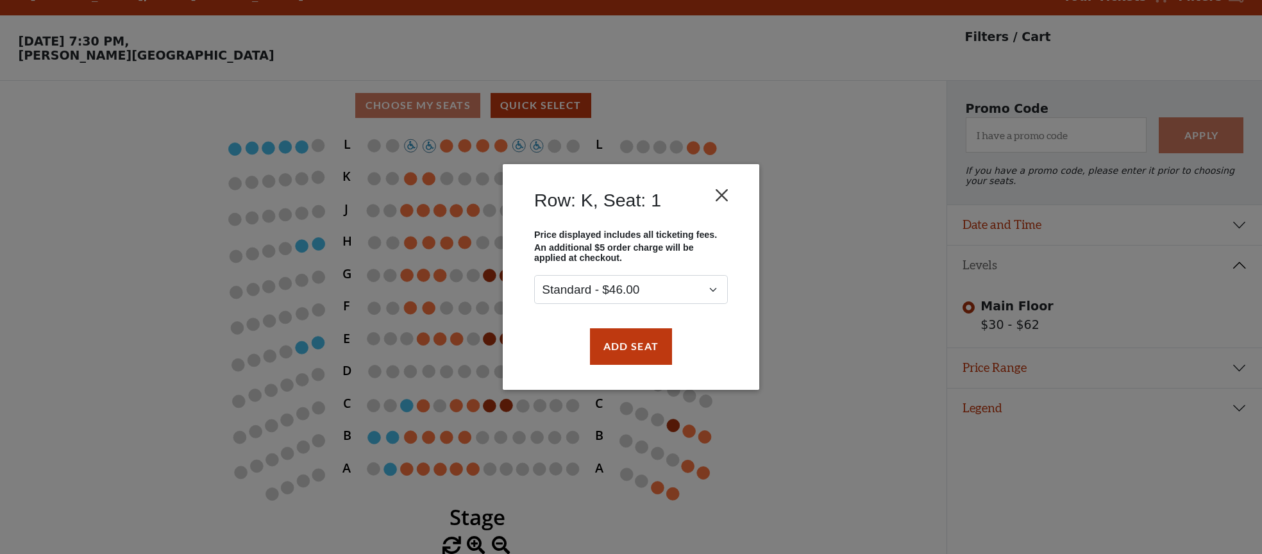
click at [727, 195] on button "Close" at bounding box center [722, 195] width 24 height 24
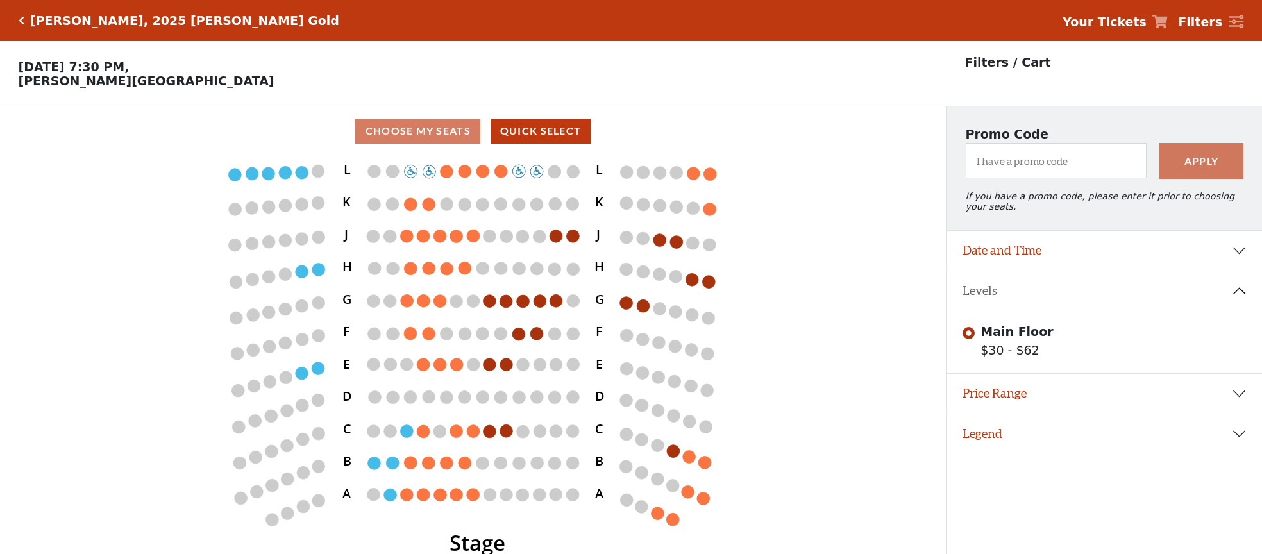
scroll to position [0, 0]
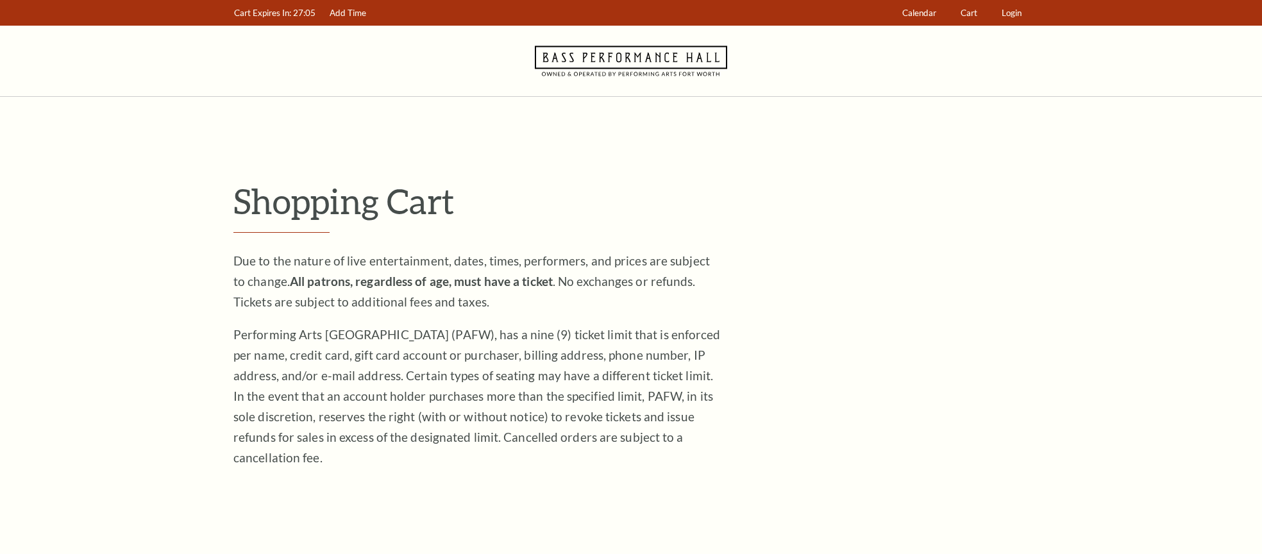
click at [660, 67] on icon at bounding box center [631, 61] width 192 height 71
